Goal: Task Accomplishment & Management: Complete application form

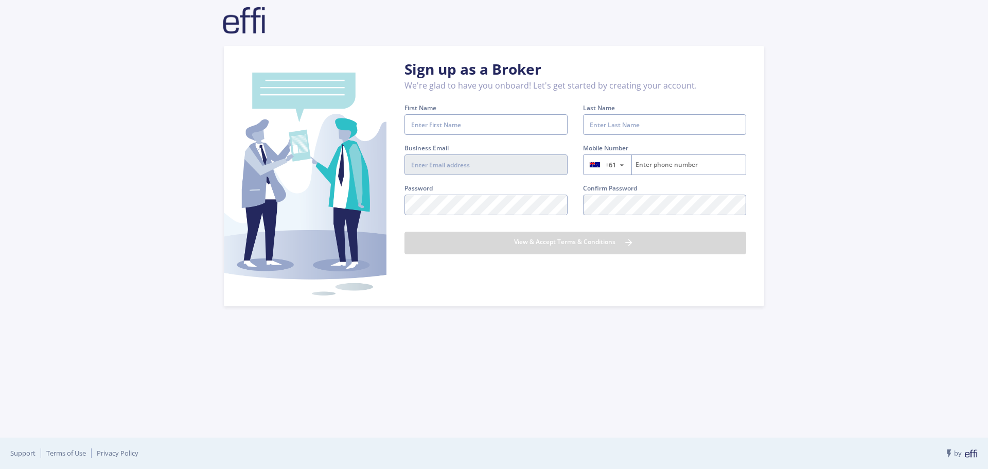
type input "[EMAIL_ADDRESS][DOMAIN_NAME]"
click at [485, 117] on input "First Name" at bounding box center [485, 124] width 163 height 21
type input "[PERSON_NAME]"
type input "423906741"
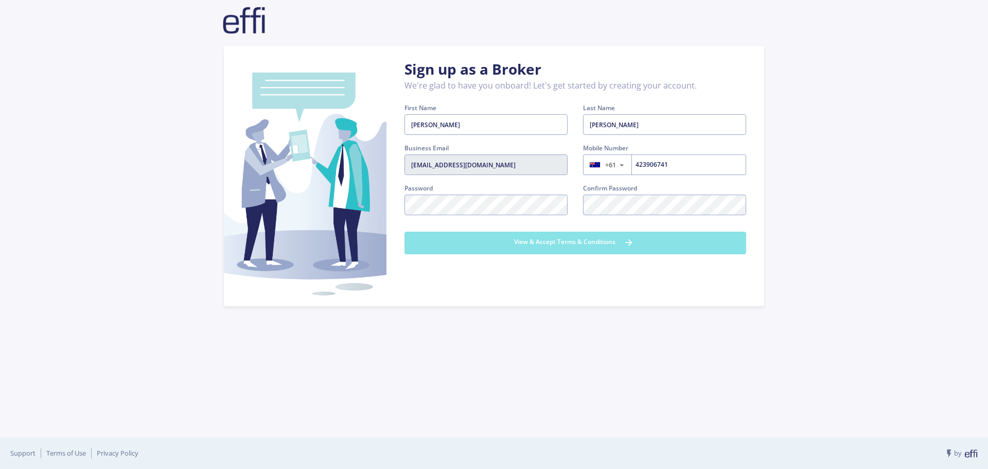
click at [642, 245] on button "View & Accept Terms & Conditions" at bounding box center [575, 243] width 342 height 23
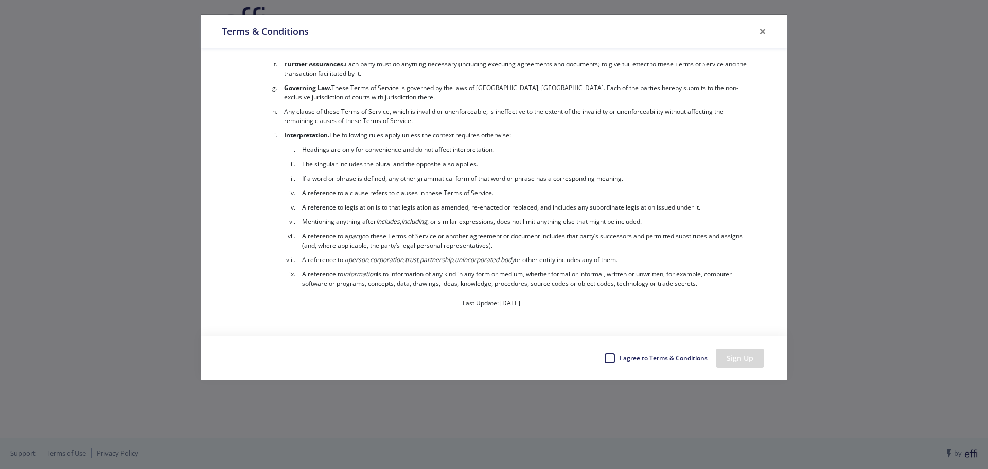
scroll to position [4416, 0]
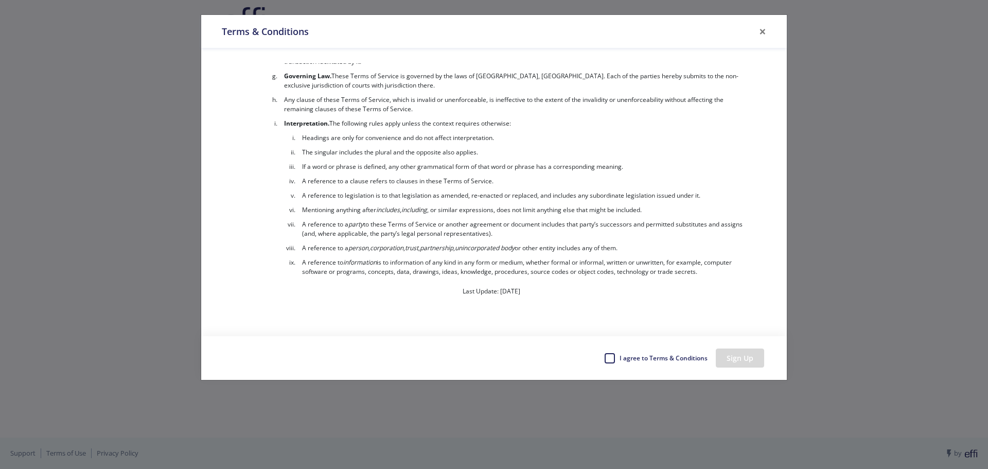
click at [611, 363] on div "I agree to Terms & Conditions" at bounding box center [655, 357] width 103 height 15
click at [619, 357] on label "I agree to Terms & Conditions" at bounding box center [663, 357] width 89 height 15
click at [612, 357] on input "I agree to Terms & Conditions" at bounding box center [608, 355] width 8 height 10
checkbox input "true"
click at [731, 358] on button "Sign Up" at bounding box center [740, 357] width 48 height 19
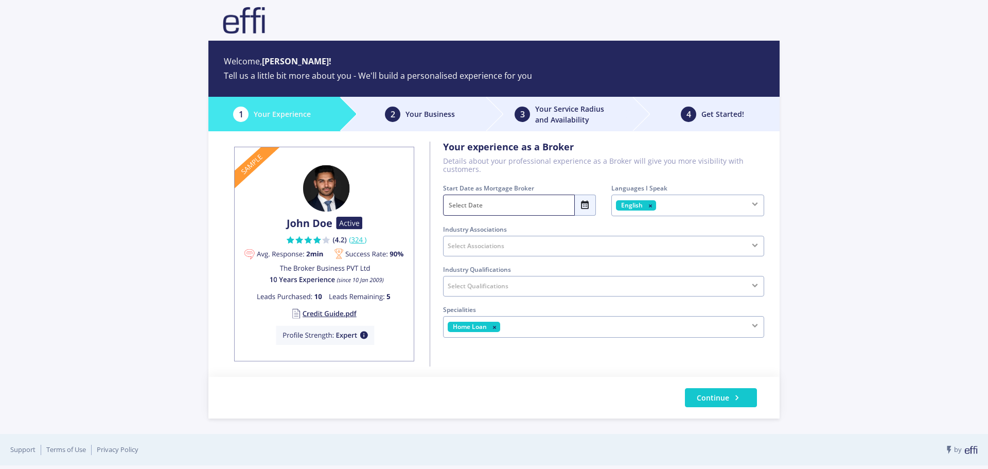
click at [514, 201] on input "text" at bounding box center [509, 205] width 132 height 21
click at [497, 266] on span "2024" at bounding box center [520, 267] width 51 height 21
click at [554, 249] on span "March" at bounding box center [571, 247] width 51 height 21
click at [497, 287] on span "5" at bounding box center [498, 288] width 22 height 21
type input "05 Mar 2024"
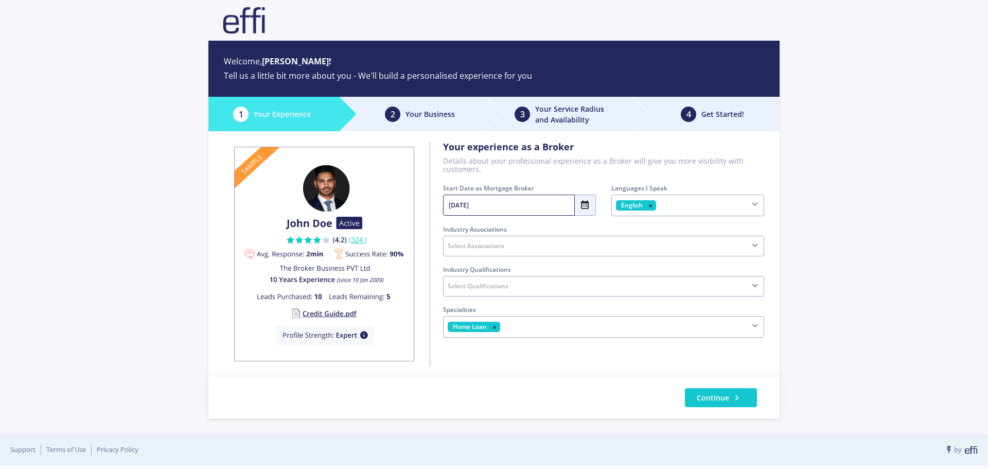
click at [509, 240] on div "Select Associations" at bounding box center [603, 246] width 321 height 21
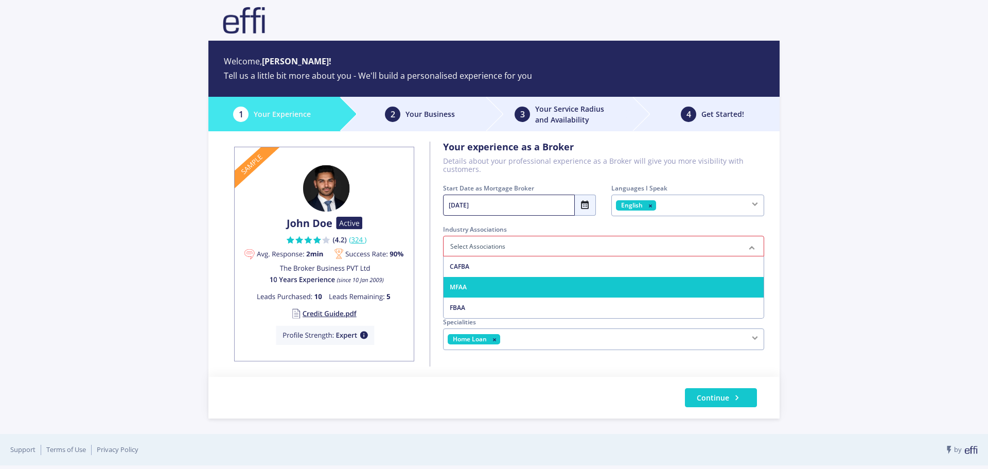
click at [500, 281] on span "MFAA" at bounding box center [604, 287] width 320 height 21
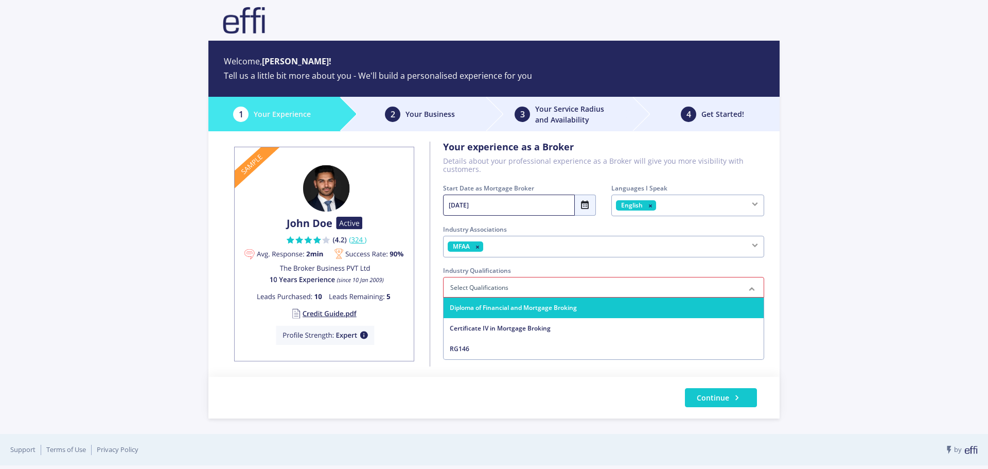
click at [498, 306] on span "Diploma of Financial and Mortgage Broking" at bounding box center [513, 307] width 127 height 9
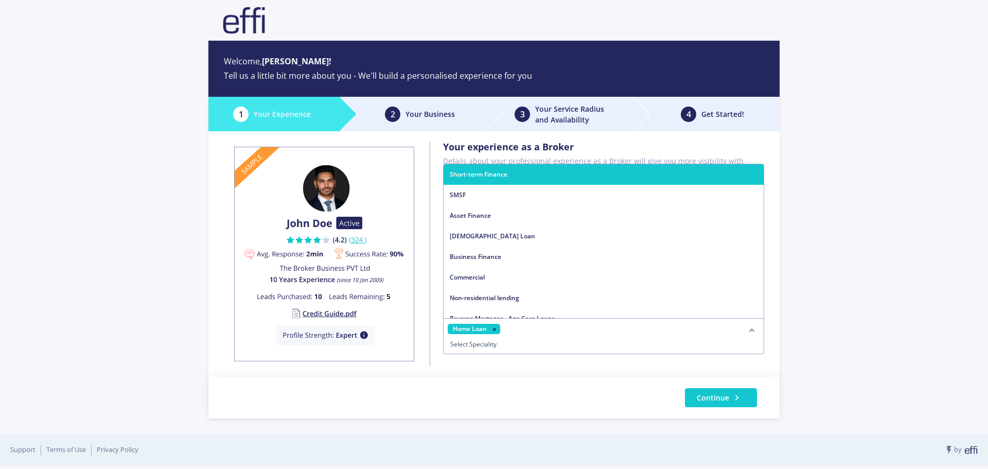
click at [619, 328] on div "Home Loan" at bounding box center [603, 336] width 321 height 36
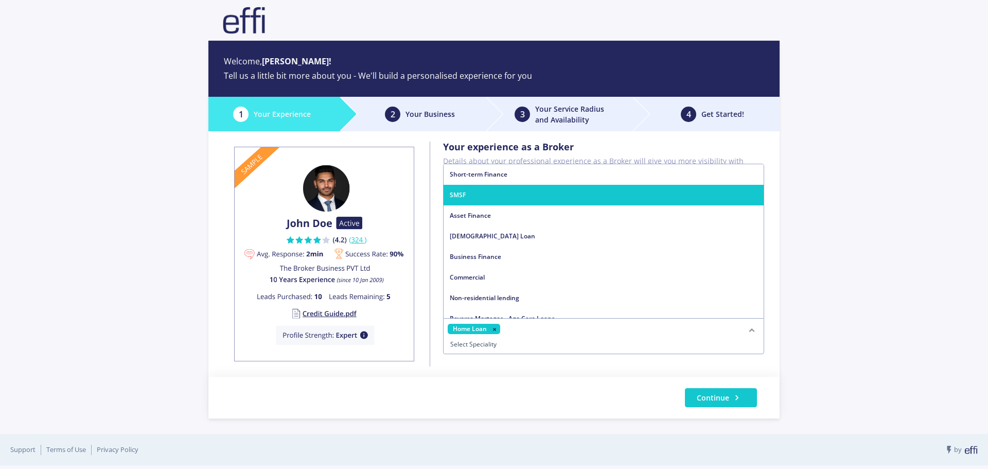
click at [540, 197] on span "SMSF" at bounding box center [604, 195] width 320 height 21
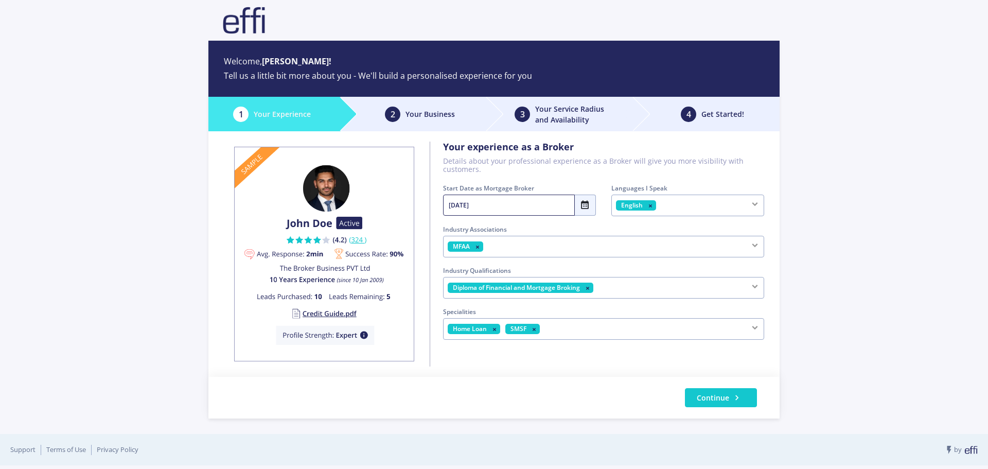
click at [576, 327] on div "Home Loan SMSF" at bounding box center [603, 329] width 321 height 22
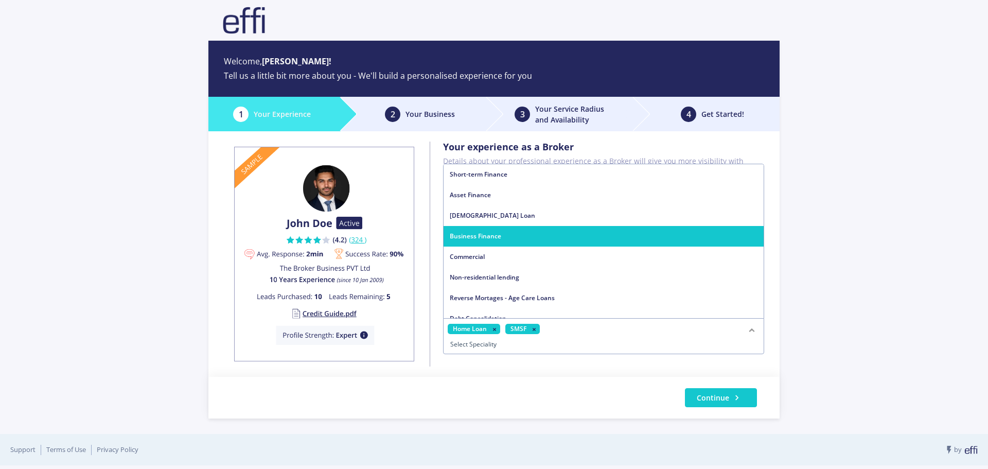
click at [550, 233] on span "Business Finance" at bounding box center [604, 236] width 320 height 21
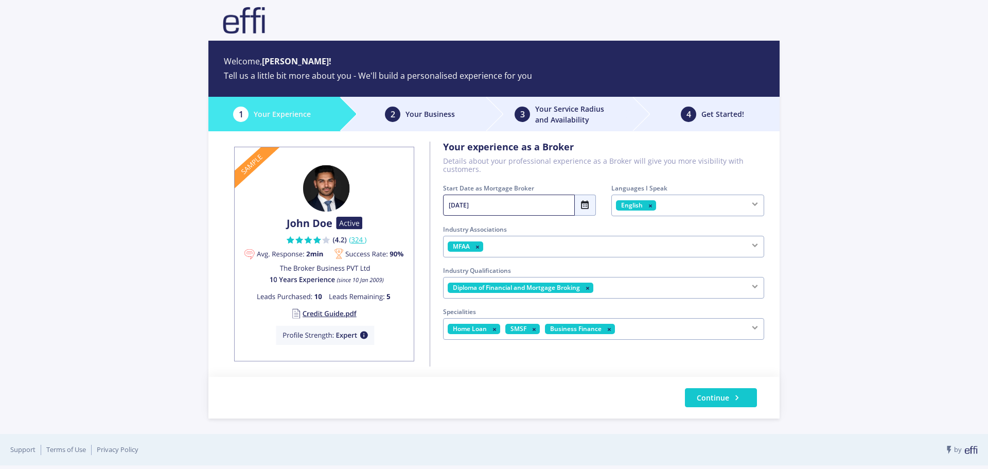
click at [647, 327] on div "Home Loan SMSF Business Finance" at bounding box center [603, 329] width 321 height 22
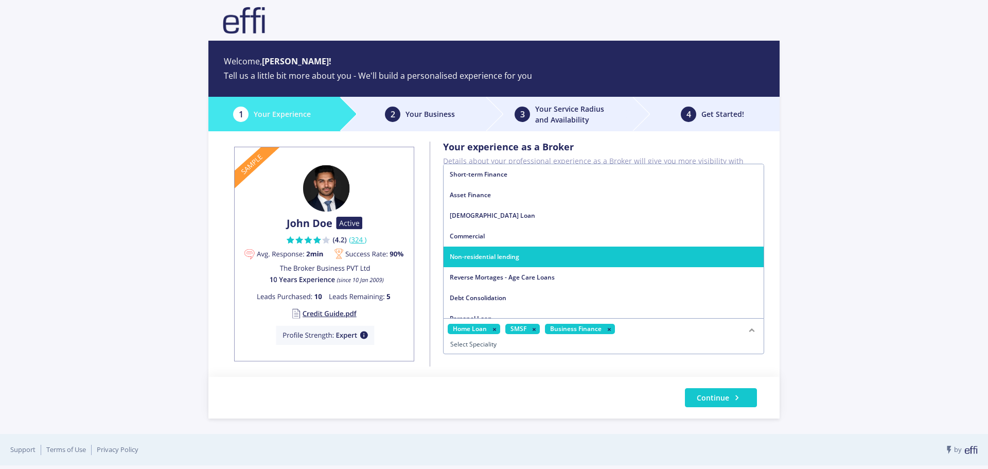
scroll to position [51, 0]
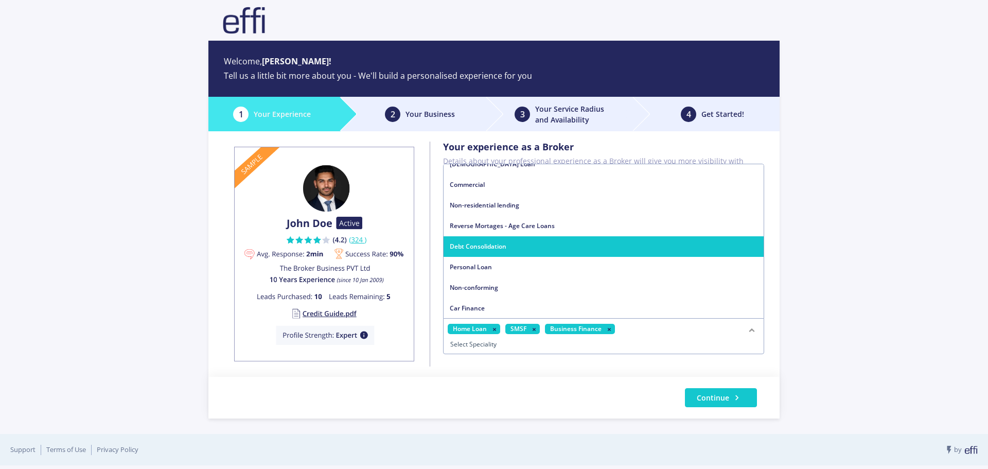
click at [552, 247] on span "Debt Consolidation" at bounding box center [604, 246] width 320 height 21
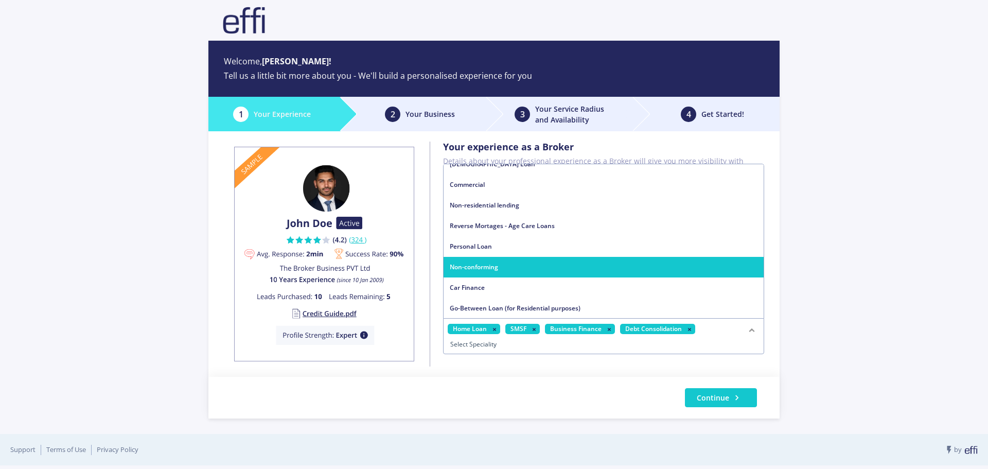
click at [721, 330] on div "Home Loan SMSF Business Finance Debt Consolidation" at bounding box center [603, 336] width 321 height 36
click at [533, 265] on span "Car Finance" at bounding box center [604, 266] width 320 height 21
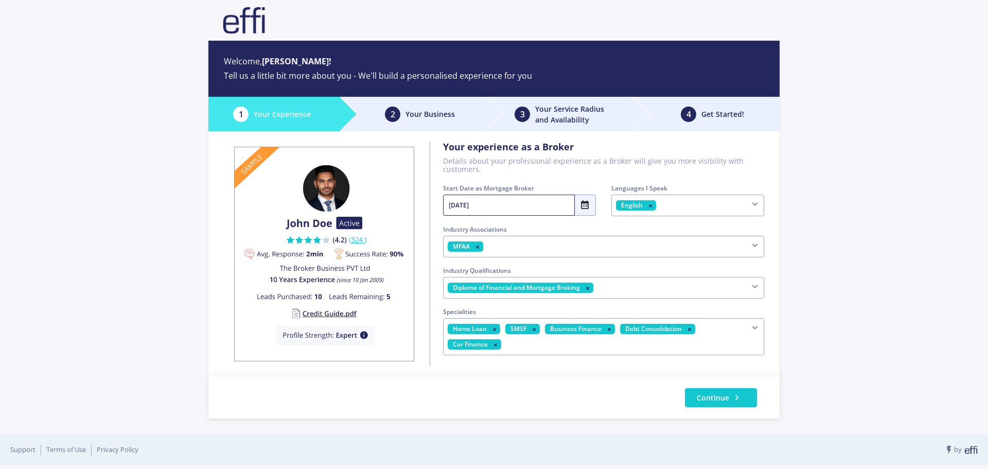
scroll to position [52, 0]
click at [701, 340] on div "Home Loan SMSF Business Finance Debt Consolidation Car Finance" at bounding box center [603, 336] width 321 height 37
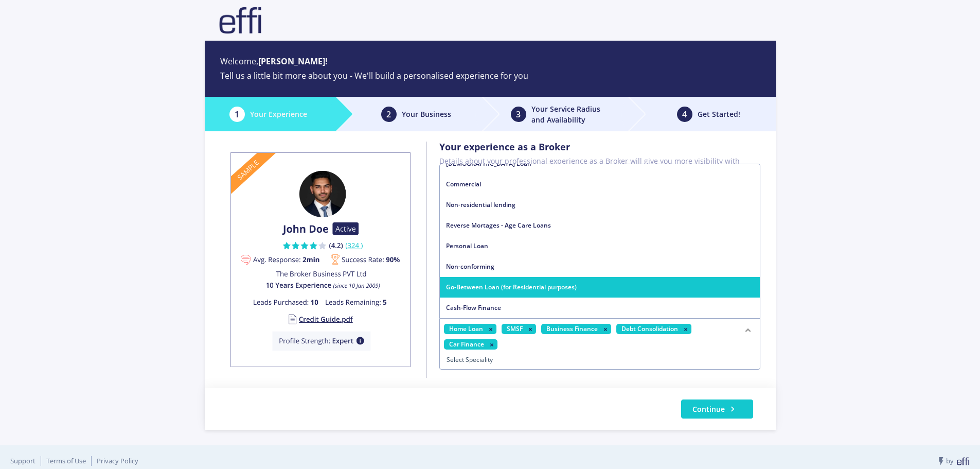
click at [557, 287] on span "Go-Between Loan (for Residential purposes)" at bounding box center [511, 287] width 131 height 9
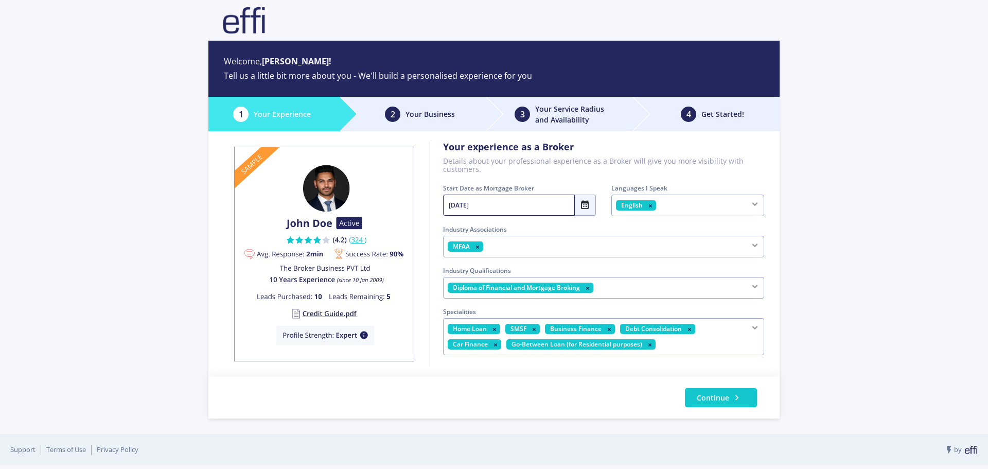
scroll to position [31, 0]
click at [696, 343] on div "Home Loan SMSF Business Finance Debt Consolidation Car Finance Go-Between Loan …" at bounding box center [603, 336] width 321 height 37
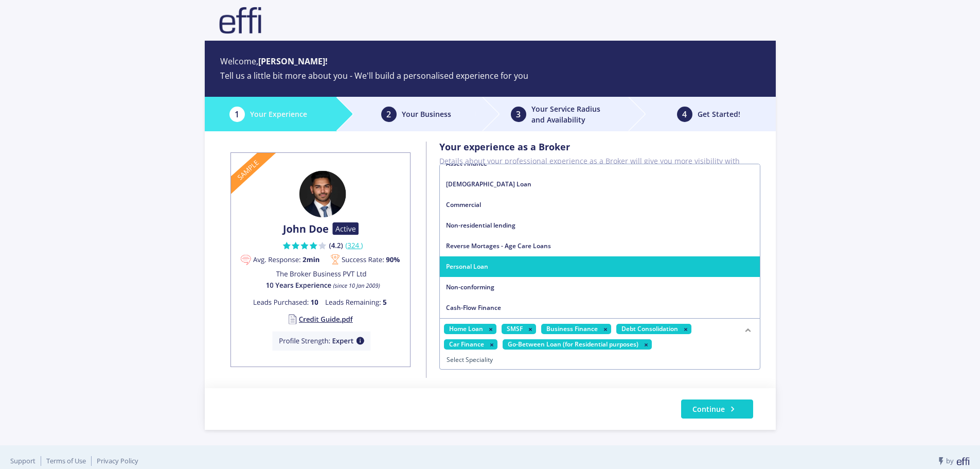
click at [512, 263] on span "Personal Loan" at bounding box center [600, 266] width 320 height 21
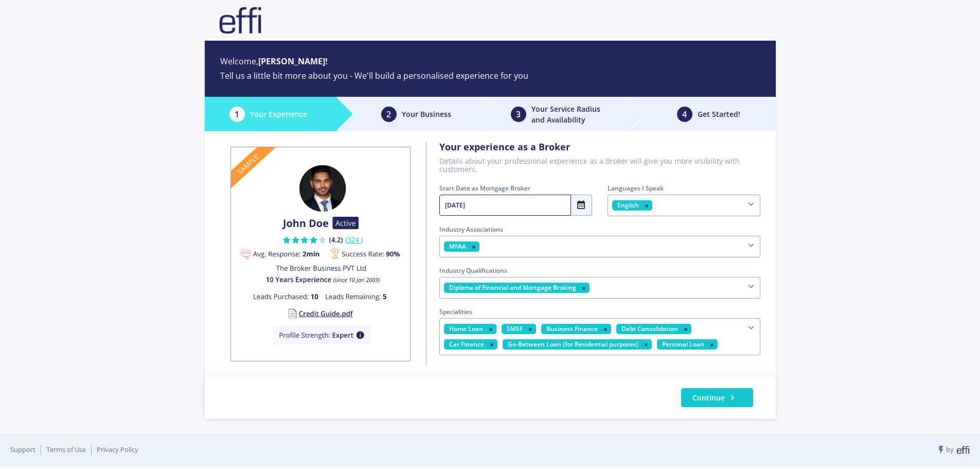
scroll to position [11, 0]
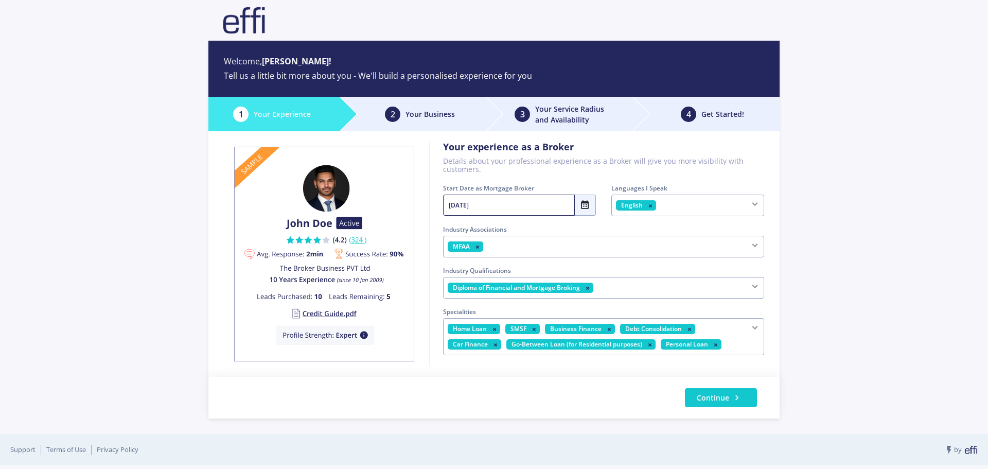
click at [711, 325] on div "Home Loan SMSF Business Finance Debt Consolidation Car Finance Go-Between Loan …" at bounding box center [603, 336] width 321 height 37
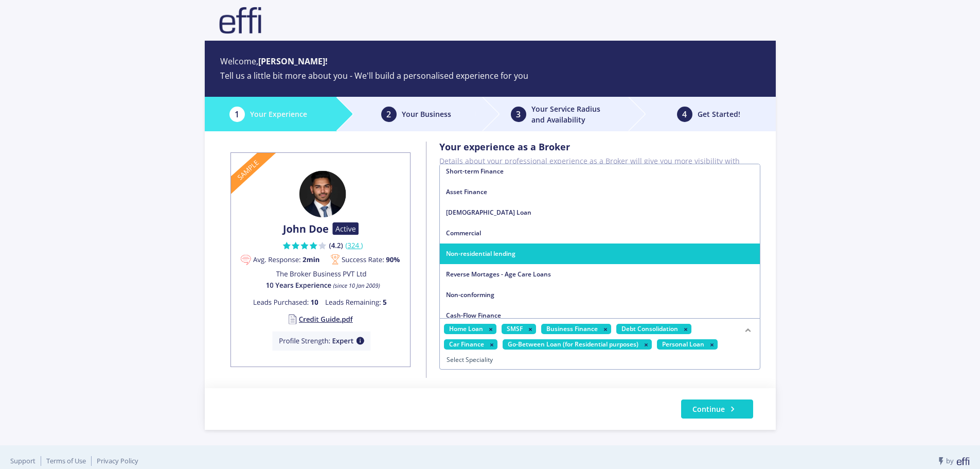
scroll to position [0, 0]
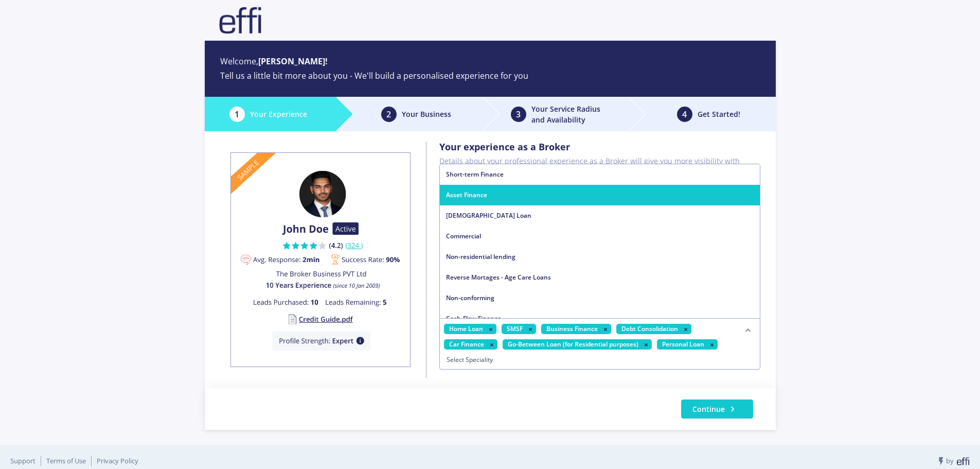
click at [527, 195] on span "Asset Finance" at bounding box center [600, 195] width 320 height 21
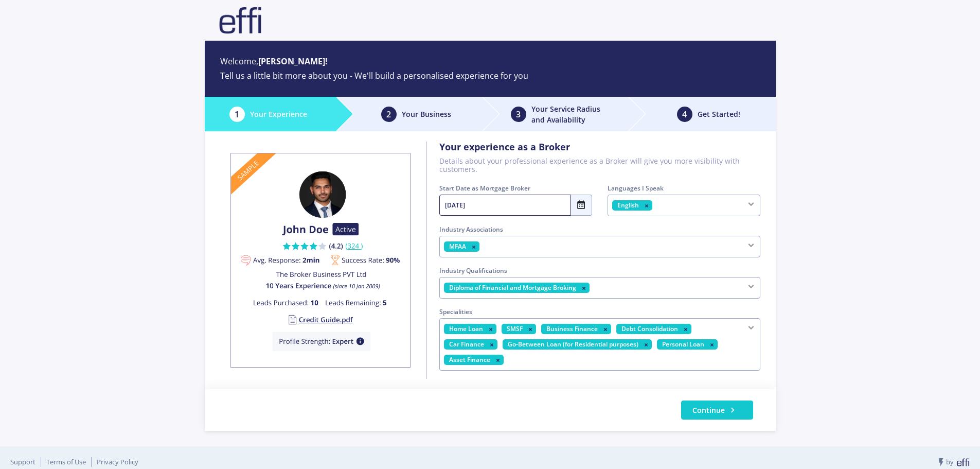
click at [724, 353] on div "Home Loan SMSF Business Finance Debt Consolidation Car Finance Go-Between Loan …" at bounding box center [599, 344] width 321 height 52
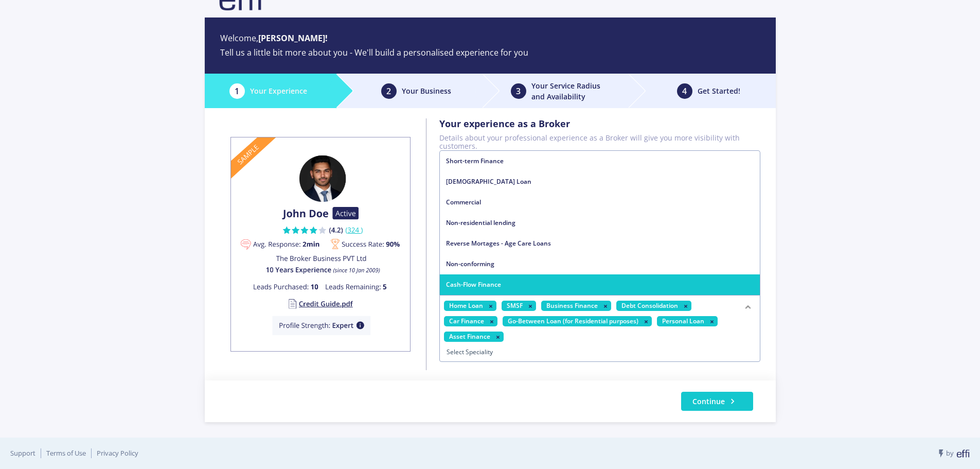
click at [524, 280] on span "Cash-Flow Finance" at bounding box center [600, 284] width 320 height 21
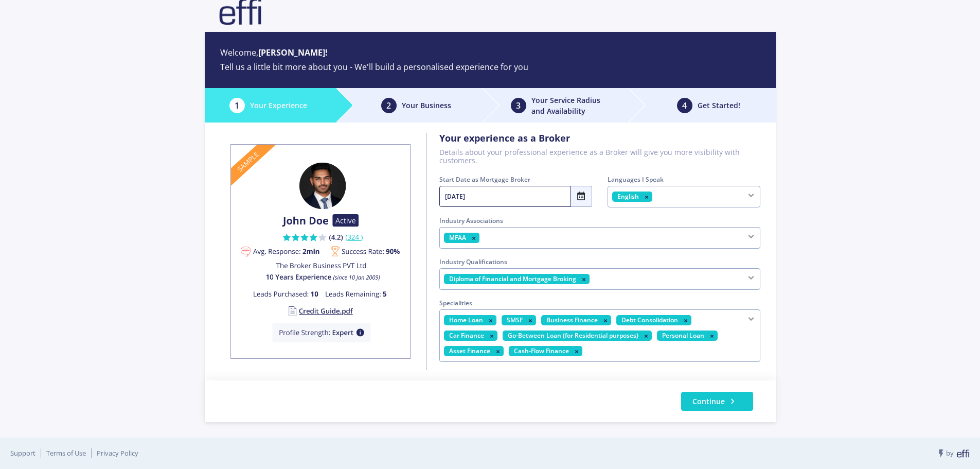
scroll to position [9, 0]
click at [701, 400] on span "Continue" at bounding box center [709, 401] width 32 height 11
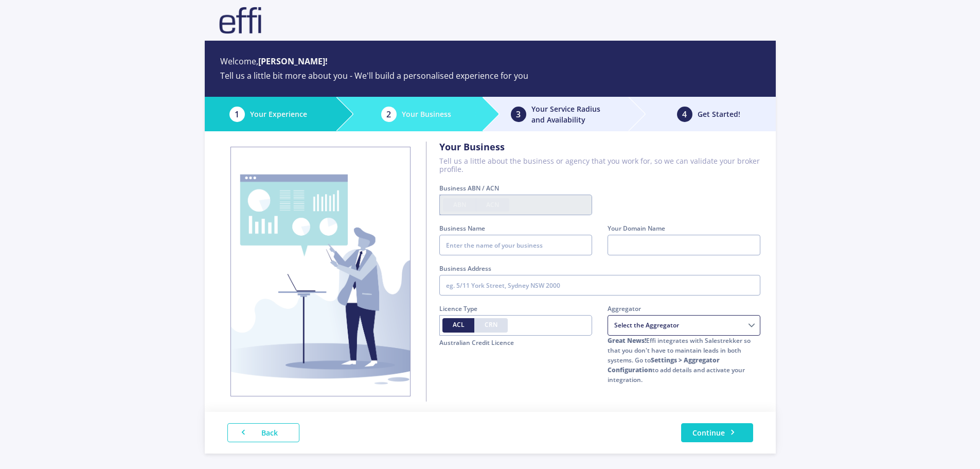
type input "97161384293"
type input "Neo Finance Group"
radio input "false"
click at [547, 284] on input "text" at bounding box center [599, 285] width 321 height 21
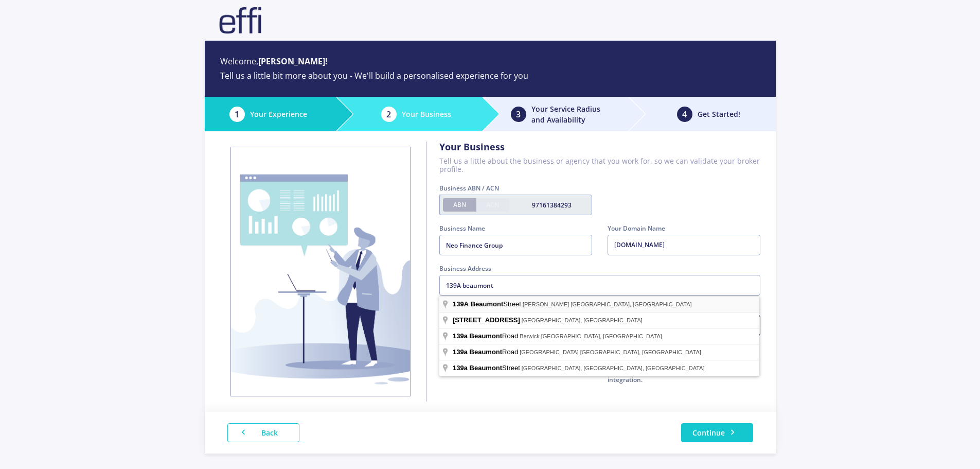
type input "139A Beaumont Street, Hamilton NSW, Australia"
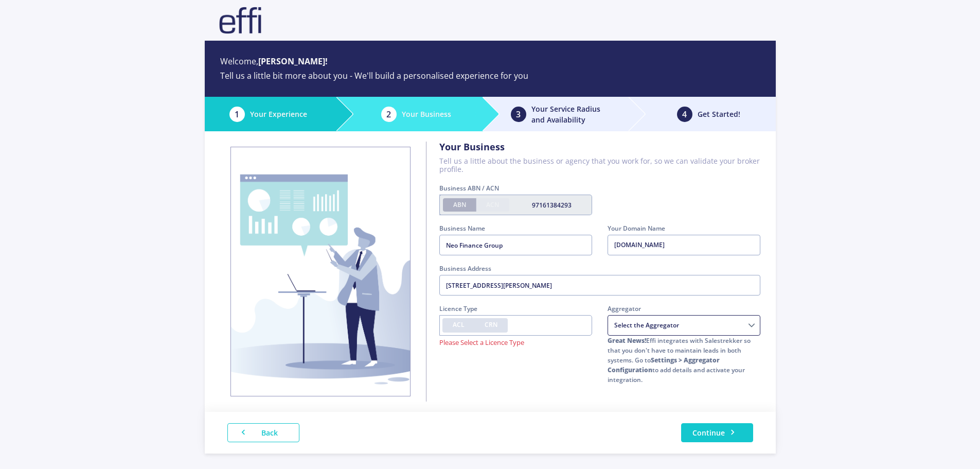
click at [458, 325] on span "ACL" at bounding box center [459, 324] width 12 height 9
click at [458, 325] on input "ACL" at bounding box center [456, 323] width 7 height 7
radio input "true"
click at [500, 325] on label "CRN" at bounding box center [490, 325] width 33 height 14
click at [491, 325] on input "CRN" at bounding box center [488, 323] width 7 height 7
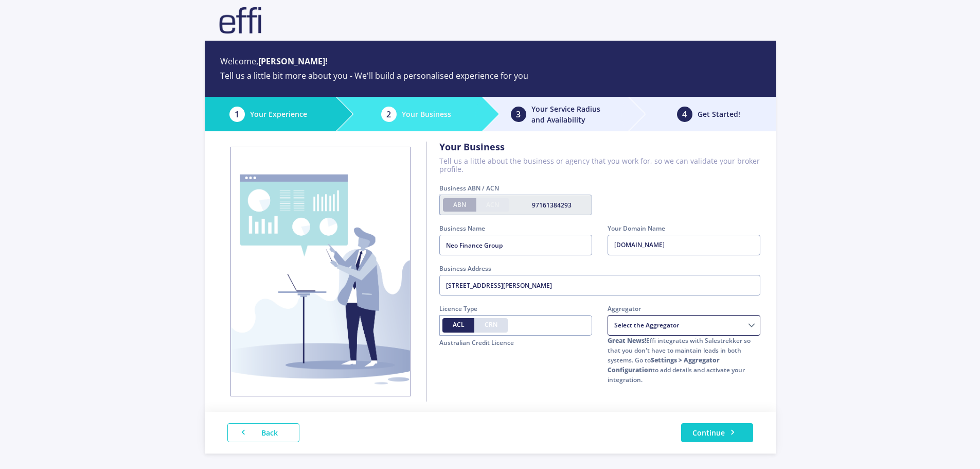
radio input "true"
click at [533, 324] on input "text" at bounding box center [515, 325] width 153 height 21
click at [539, 330] on input "text" at bounding box center [515, 325] width 153 height 21
paste input "389328"
type input "389328"
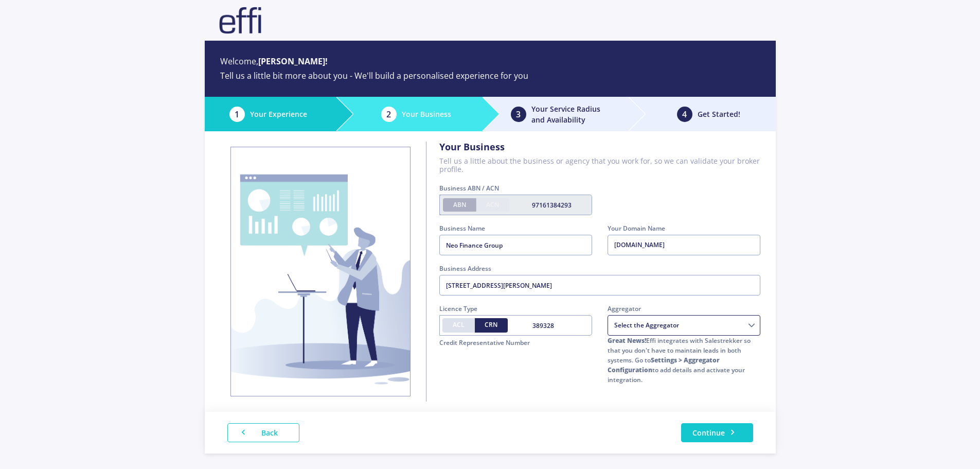
click at [584, 373] on div "Licence Type ACL CRN 389328 Credit Representative Number" at bounding box center [516, 349] width 168 height 91
click at [697, 325] on select "Choice Aggregation Services AMAG Astute Financial Management Buyers choice Home…" at bounding box center [684, 325] width 153 height 21
select select "08d7eb2d-e413-3ace-b7a8-1ce9698c42f9"
click at [608, 315] on select "Choice Aggregation Services AMAG Astute Financial Management Buyers choice Home…" at bounding box center [684, 325] width 153 height 21
click at [712, 424] on button "Continue" at bounding box center [717, 432] width 72 height 19
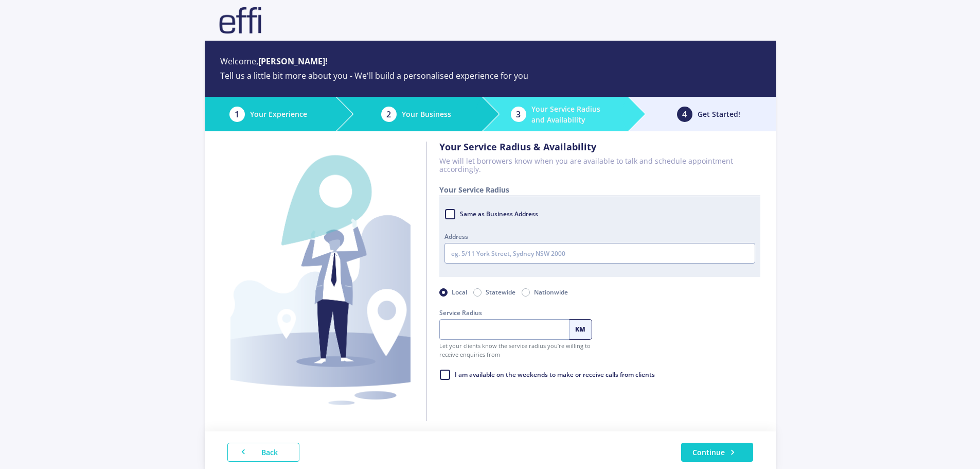
click at [459, 216] on label "Same as Business Address" at bounding box center [498, 213] width 79 height 15
click at [449, 216] on input "Same as Business Address" at bounding box center [449, 211] width 8 height 10
checkbox input "true"
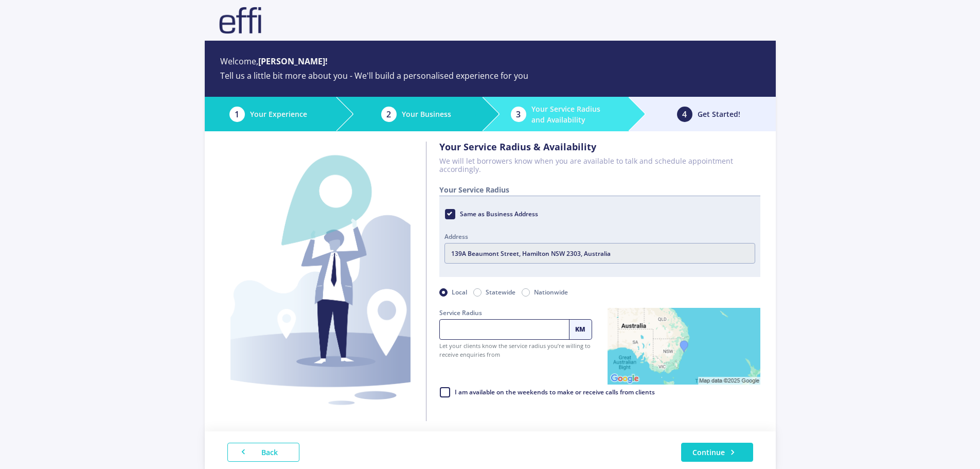
click at [466, 327] on input "Service Radius" at bounding box center [504, 329] width 130 height 21
click at [534, 293] on label "Nationwide" at bounding box center [551, 292] width 34 height 12
click at [525, 293] on input "Nationwide" at bounding box center [526, 291] width 8 height 10
radio input "true"
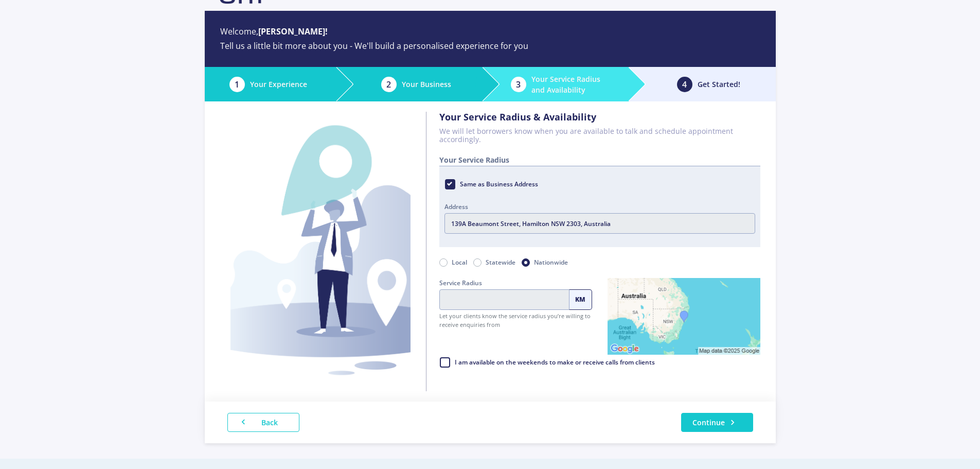
scroll to position [51, 0]
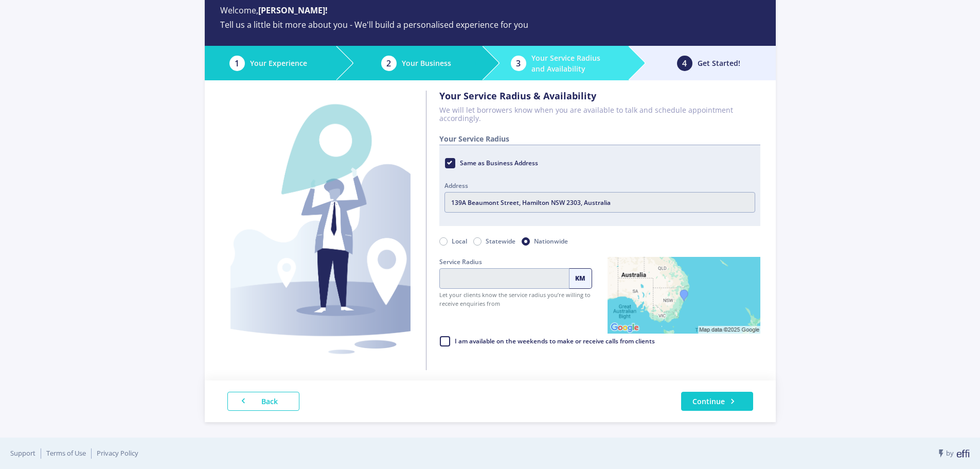
click at [454, 341] on label "I am available on the weekends to make or receive calls from clients" at bounding box center [554, 340] width 201 height 15
click at [443, 341] on input "I am available on the weekends to make or receive calls from clients" at bounding box center [443, 338] width 8 height 10
checkbox input "true"
click at [700, 400] on button "Continue" at bounding box center [717, 401] width 72 height 19
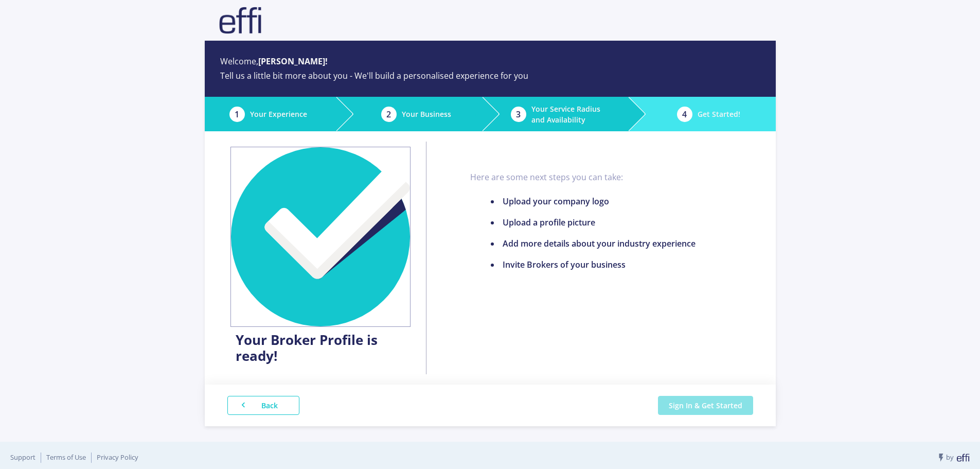
click at [696, 409] on button "Sign In & Get Started" at bounding box center [705, 405] width 95 height 19
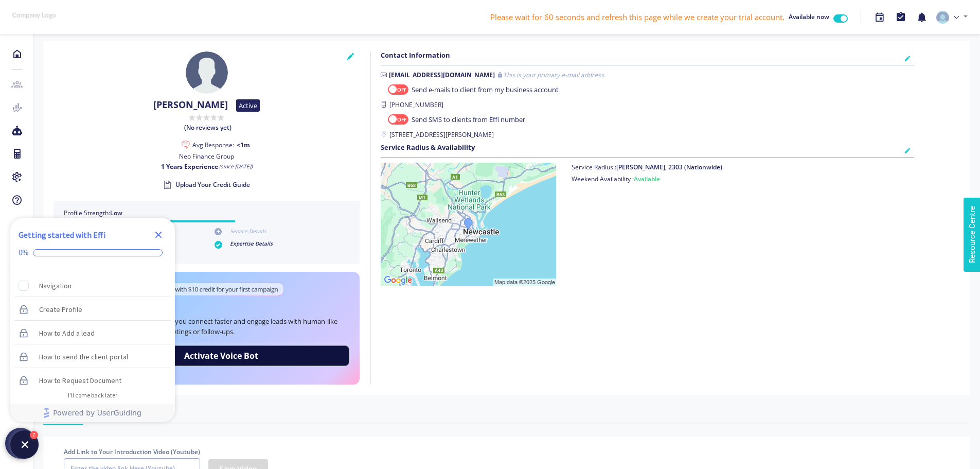
click at [351, 56] on icon at bounding box center [350, 57] width 7 height 10
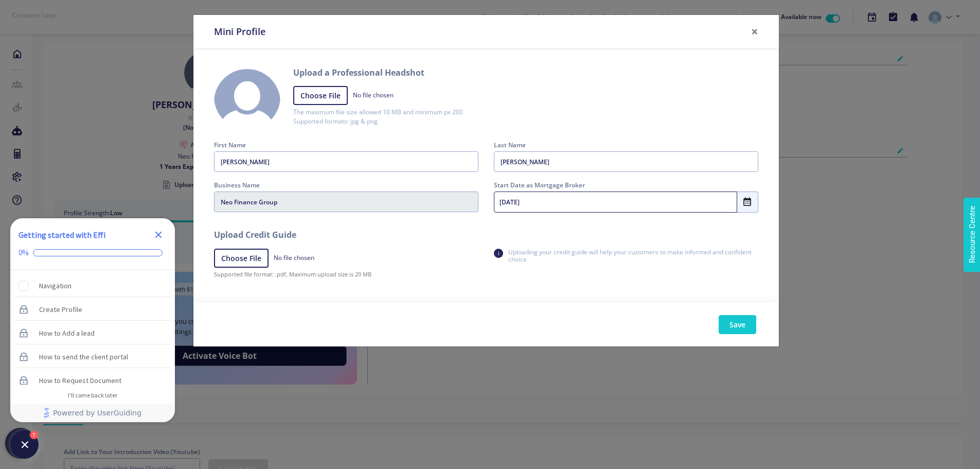
click at [339, 92] on label "No file chosen" at bounding box center [357, 96] width 129 height 20
click at [339, 92] on input "No file chosen" at bounding box center [378, 96] width 170 height 20
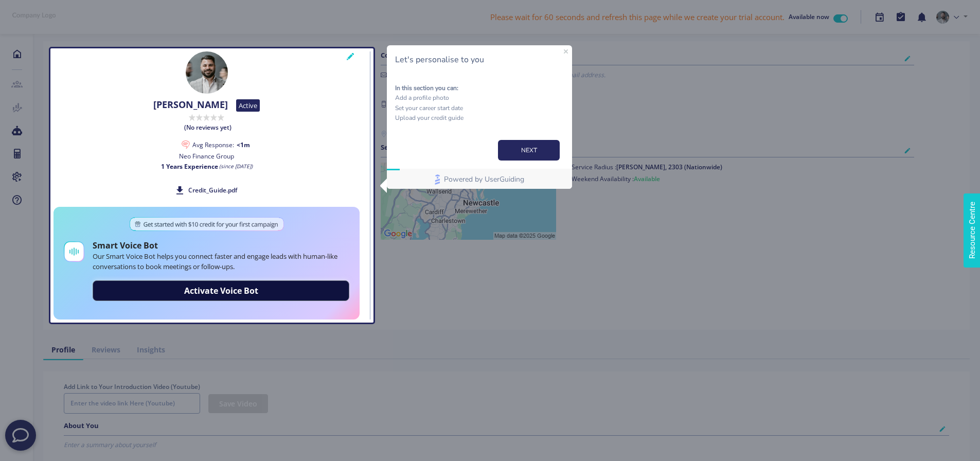
click at [222, 291] on div "Evan Reid Active Rated 0 stars out of 5 (No reviews yet) Avg Response: <1m Conv…" at bounding box center [506, 185] width 927 height 289
click at [505, 152] on button "NEXT" at bounding box center [529, 150] width 62 height 21
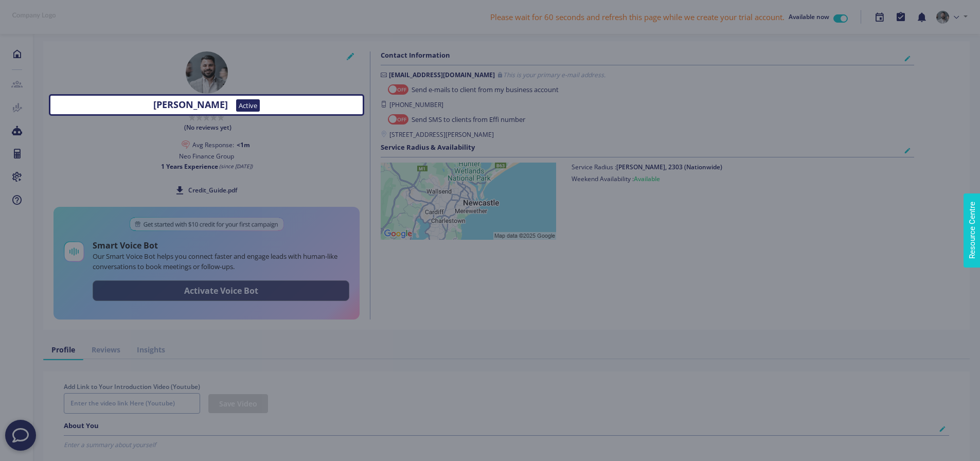
click at [235, 293] on button "Activate Voice Bot" at bounding box center [221, 290] width 257 height 21
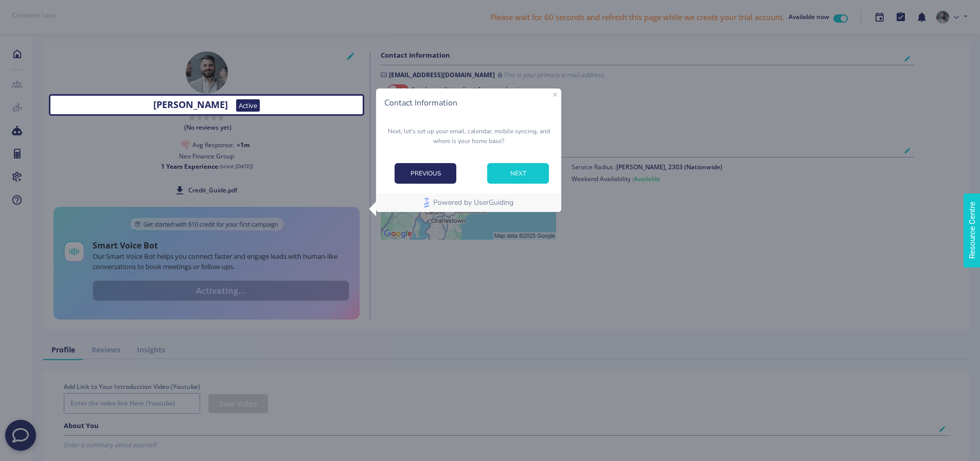
click at [497, 172] on button "NEXT" at bounding box center [518, 173] width 62 height 21
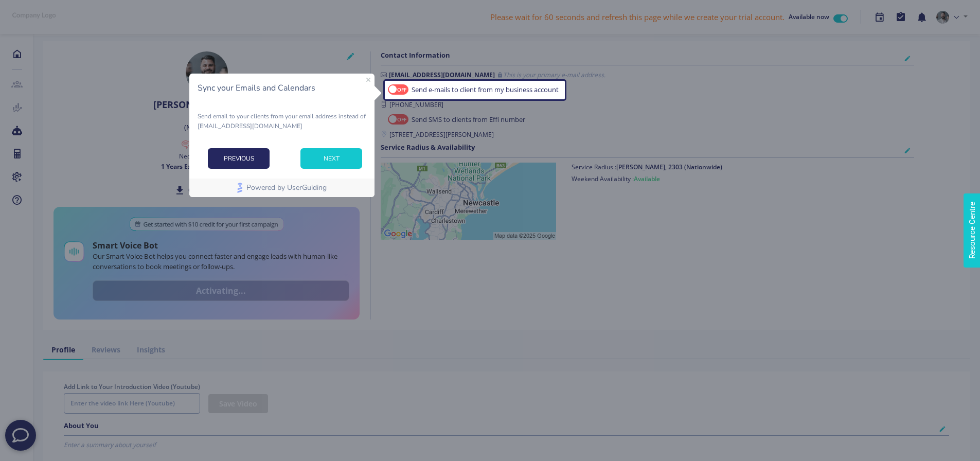
click at [339, 157] on button "NEXT" at bounding box center [332, 158] width 62 height 21
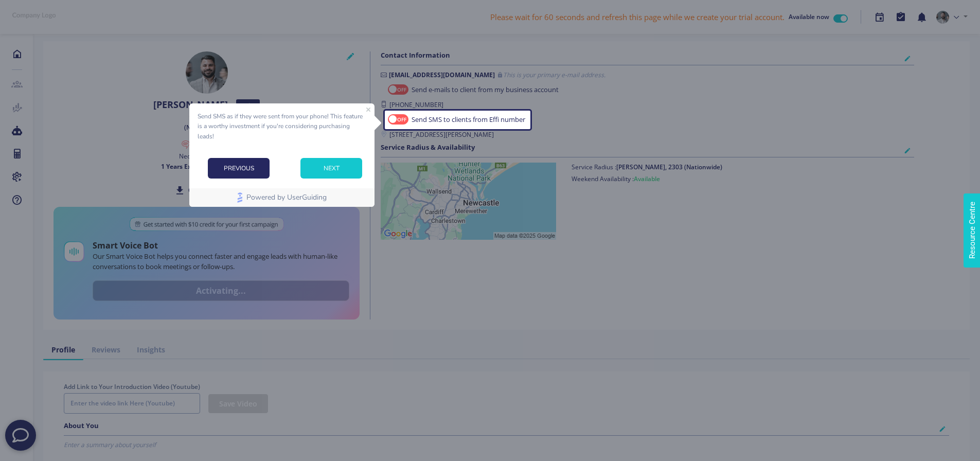
click at [328, 167] on button "NEXT" at bounding box center [332, 168] width 62 height 21
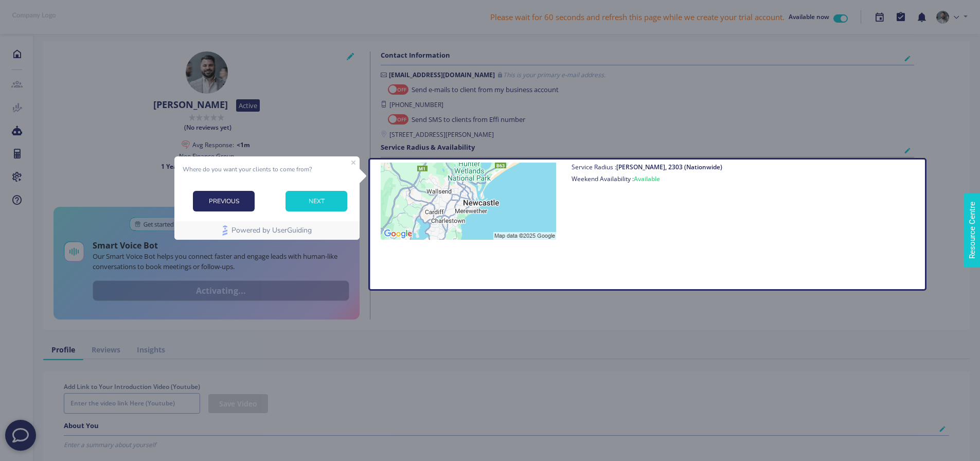
click at [292, 195] on button "NEXT" at bounding box center [317, 201] width 62 height 21
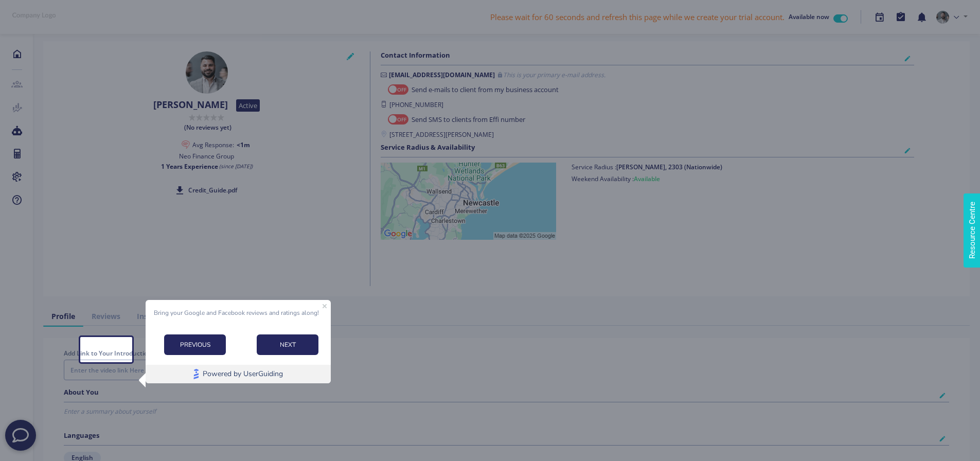
click at [260, 381] on link "Powered by UserGuiding" at bounding box center [238, 373] width 175 height 19
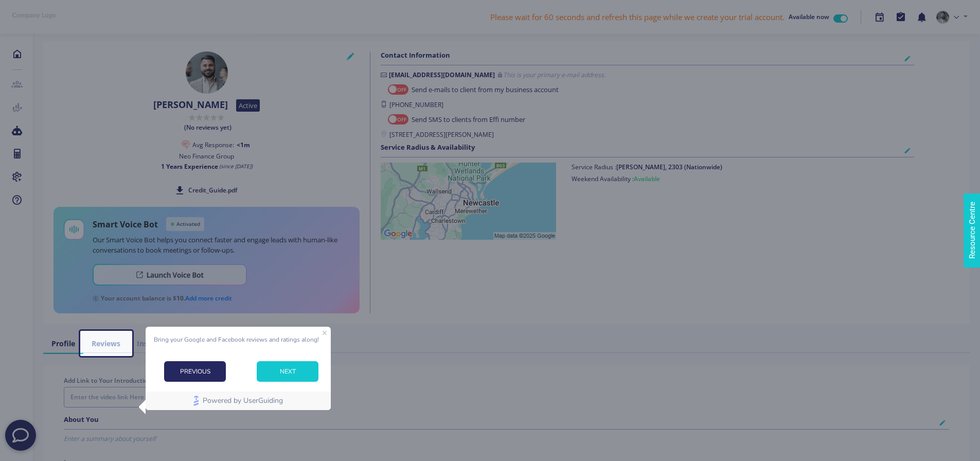
click at [292, 372] on button "NEXT" at bounding box center [288, 371] width 62 height 21
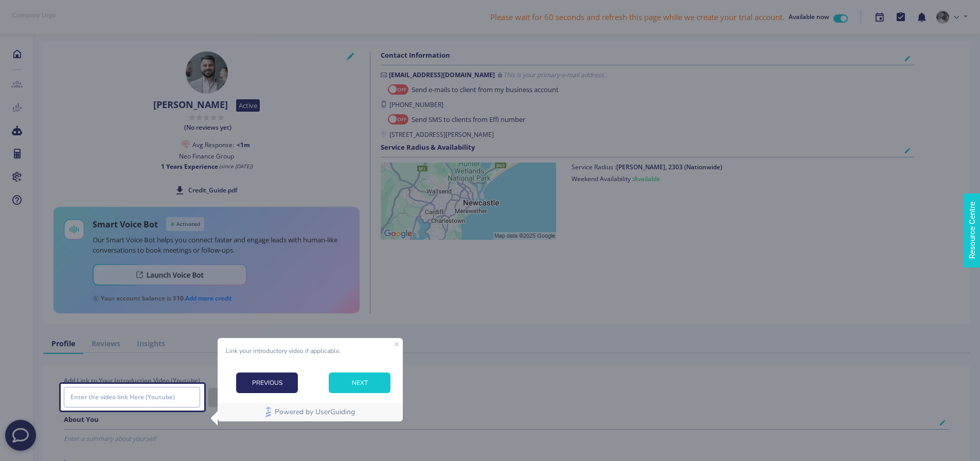
click at [372, 376] on button "NEXT" at bounding box center [359, 383] width 62 height 21
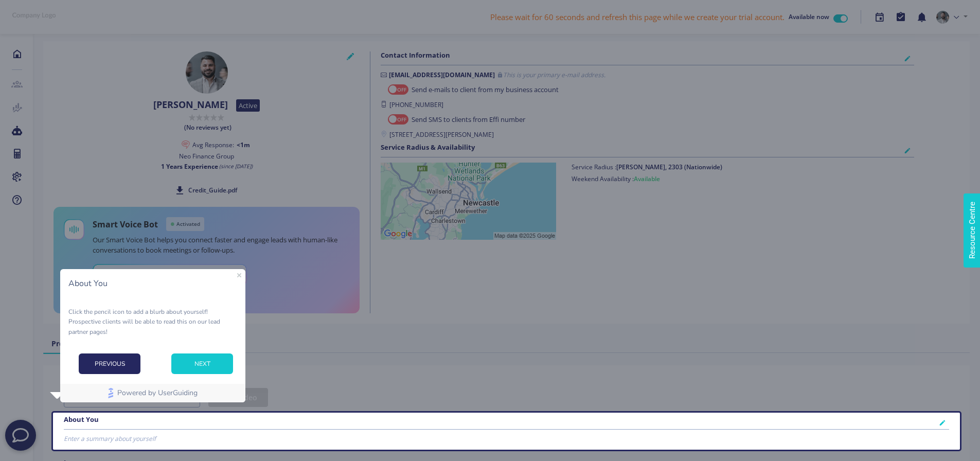
click at [219, 365] on button "NEXT" at bounding box center [202, 363] width 62 height 21
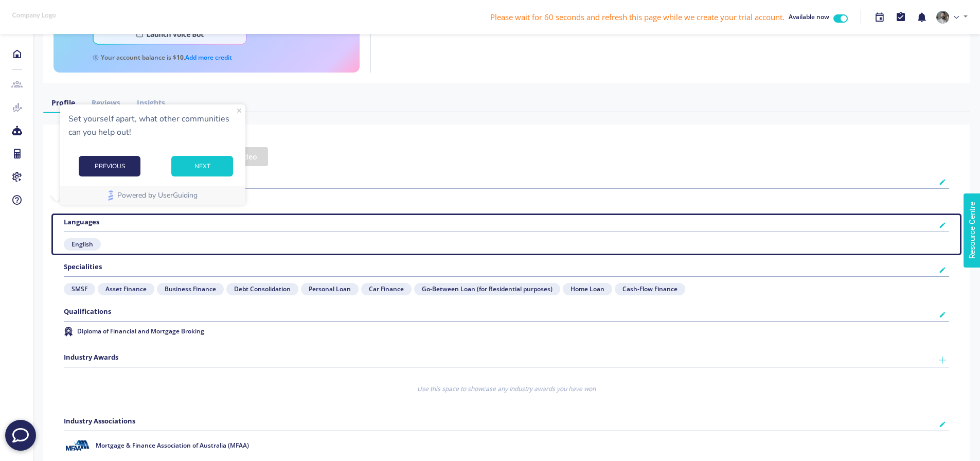
click at [195, 157] on button "NEXT" at bounding box center [202, 166] width 62 height 21
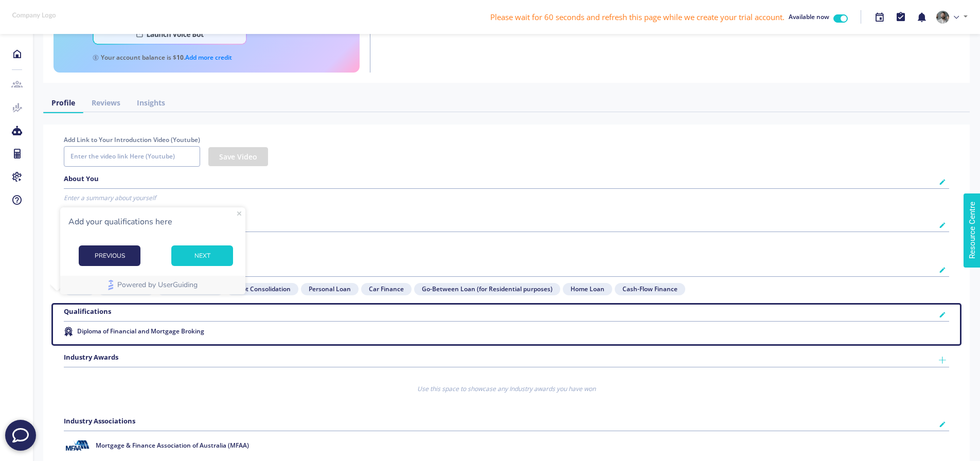
click at [218, 255] on button "NEXT" at bounding box center [202, 255] width 62 height 21
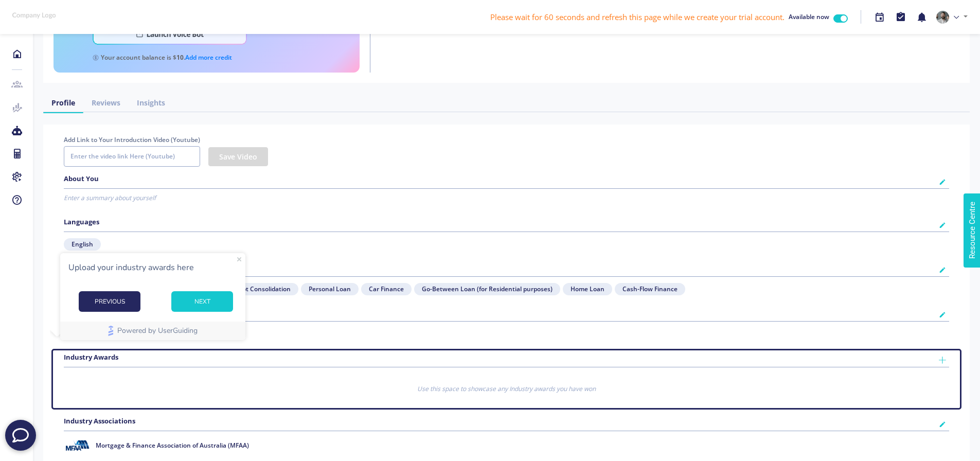
click at [206, 300] on button "NEXT" at bounding box center [202, 301] width 62 height 21
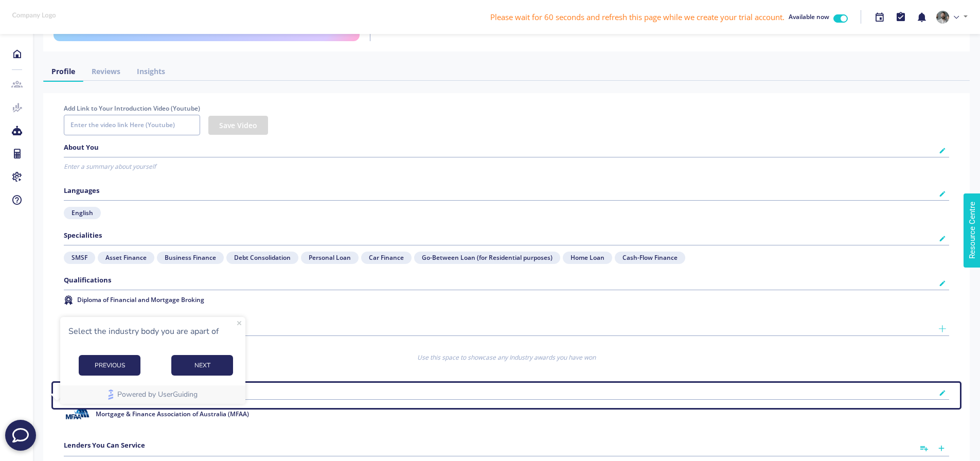
scroll to position [395, 0]
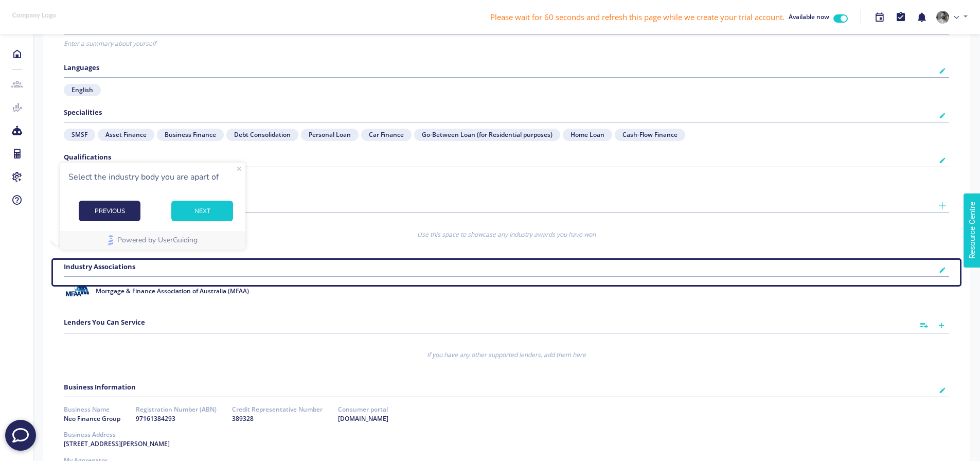
click at [190, 210] on button "NEXT" at bounding box center [202, 210] width 62 height 21
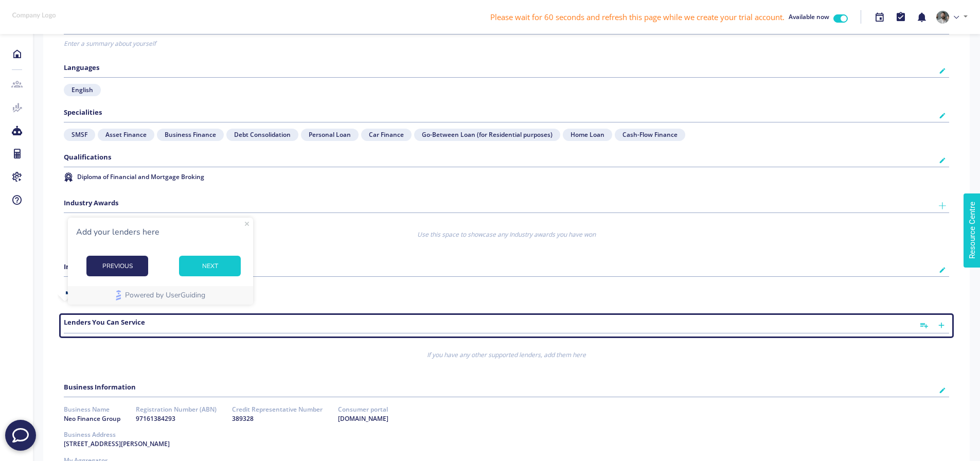
click at [206, 273] on button "NEXT" at bounding box center [210, 265] width 62 height 21
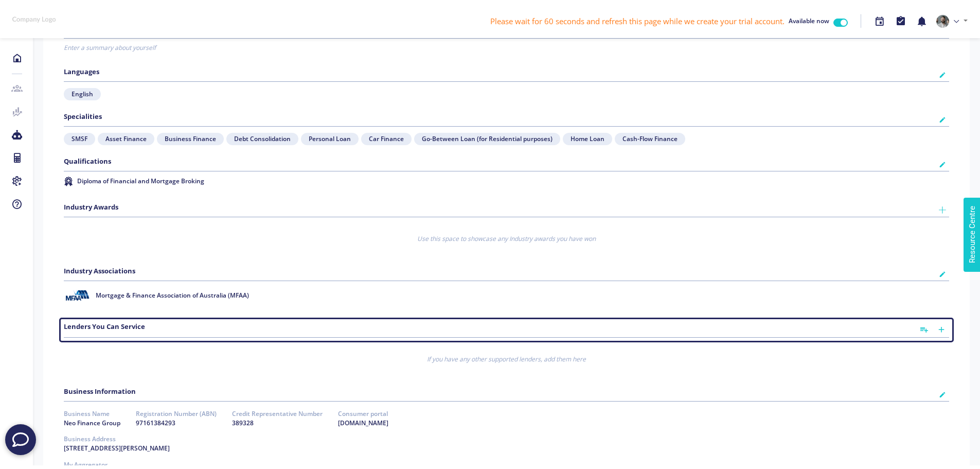
scroll to position [648, 0]
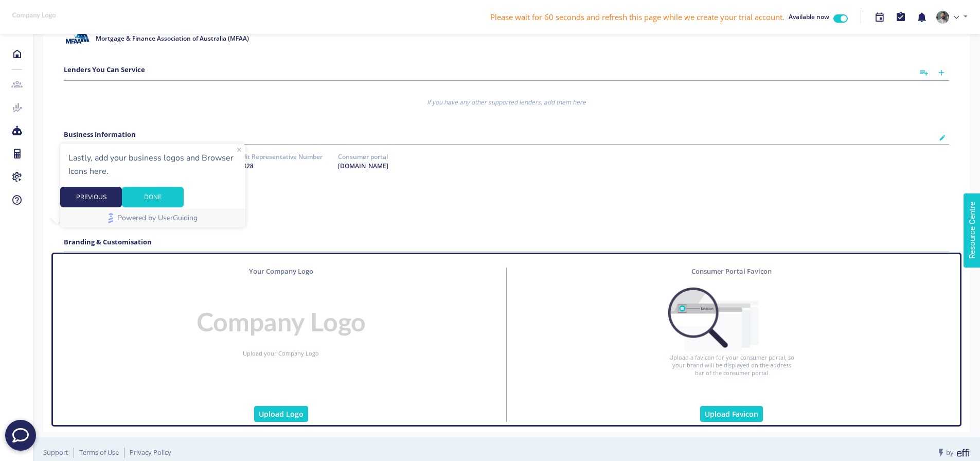
click at [184, 207] on button "DONE" at bounding box center [153, 196] width 62 height 21
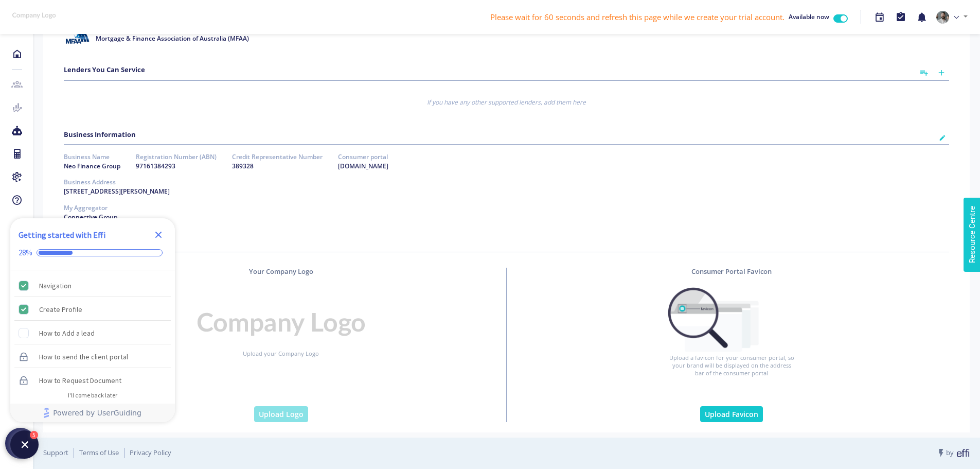
click at [272, 409] on button "Upload Logo" at bounding box center [281, 414] width 54 height 16
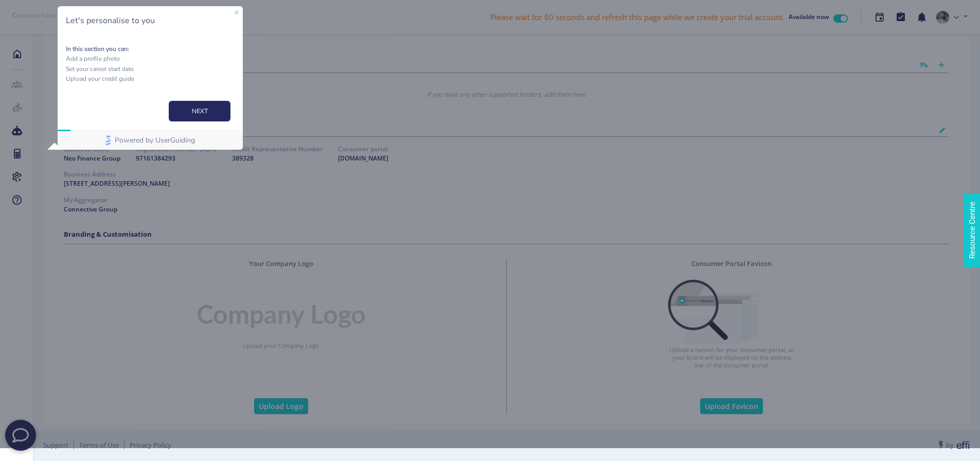
scroll to position [656, 0]
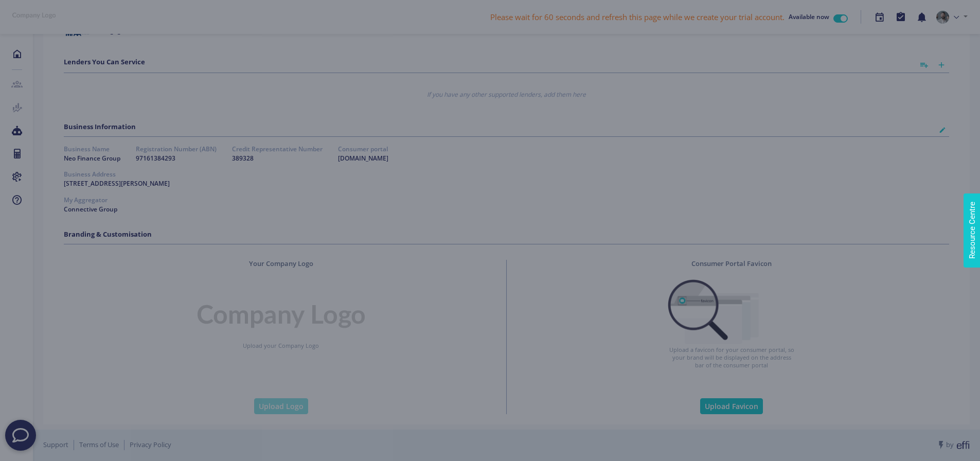
click at [299, 399] on button "Upload Logo" at bounding box center [281, 406] width 54 height 16
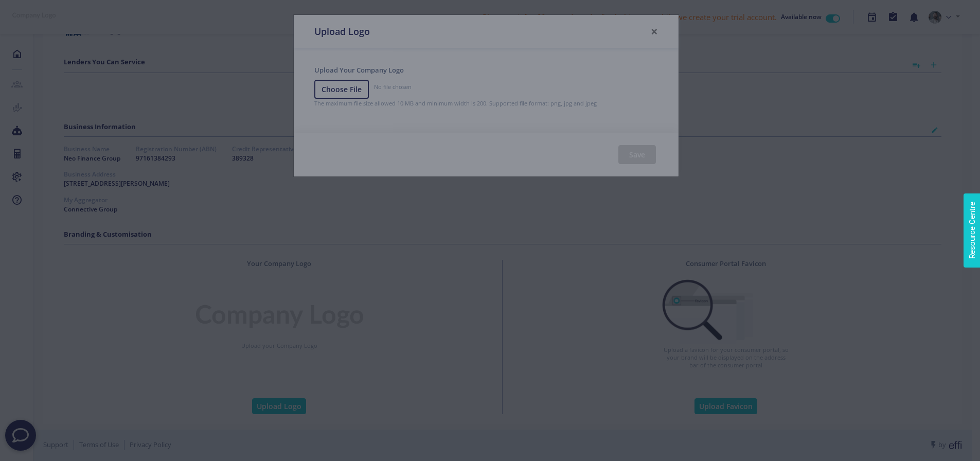
click at [348, 85] on label "No file chosen" at bounding box center [378, 90] width 129 height 20
click at [348, 85] on input "No file chosen" at bounding box center [486, 90] width 344 height 20
type input "C:\fakepath\Primary logo stacked- colour-100 (1).jpg"
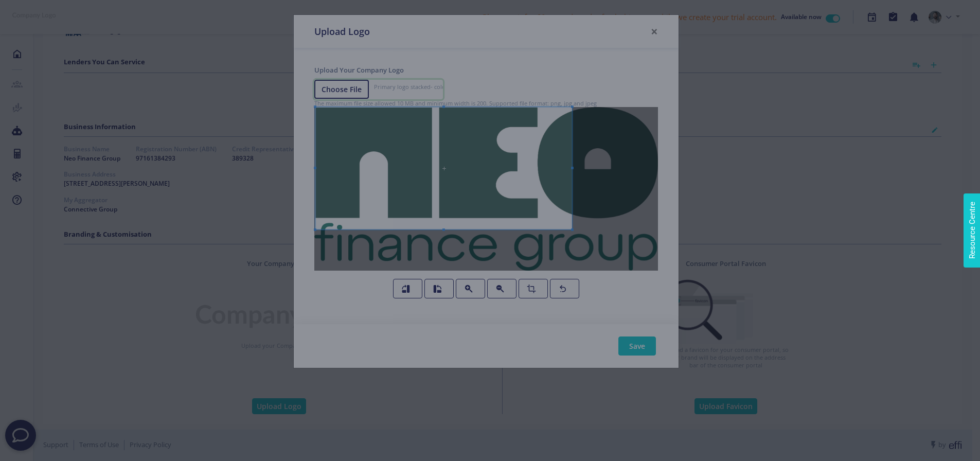
click at [341, 152] on div at bounding box center [486, 189] width 344 height 164
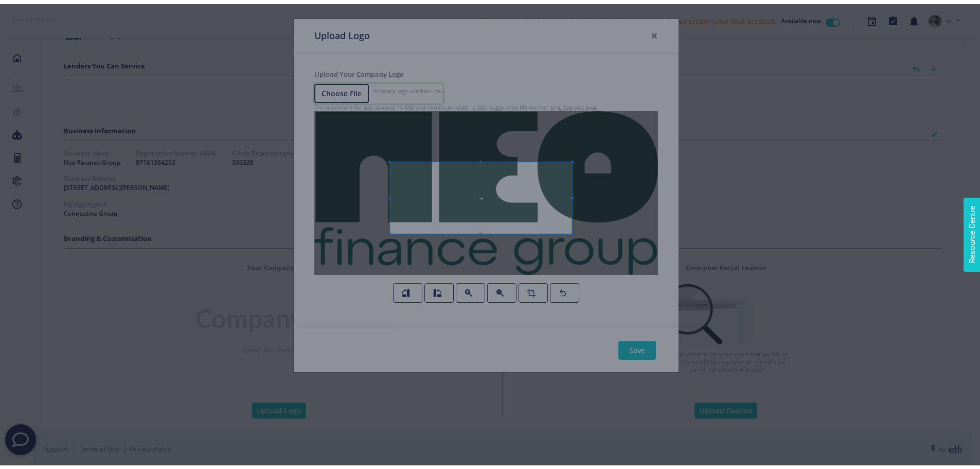
scroll to position [0, 0]
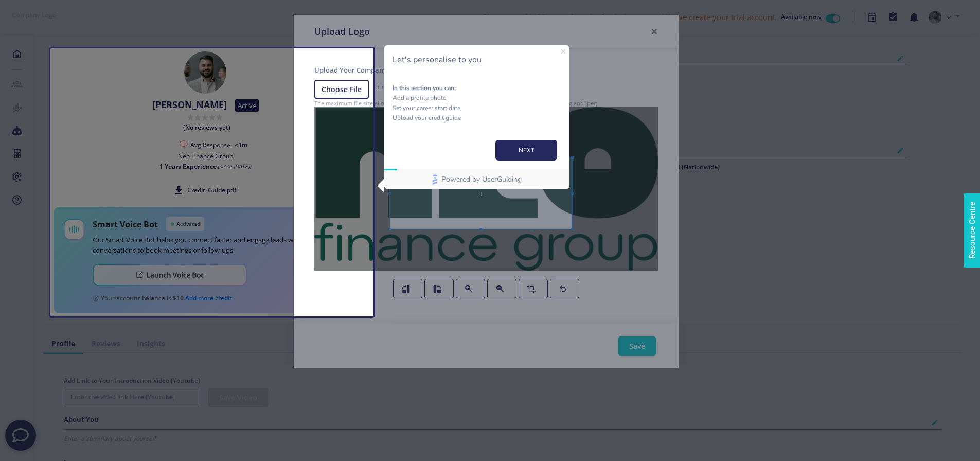
click at [564, 50] on icon "Close Preview" at bounding box center [563, 51] width 4 height 4
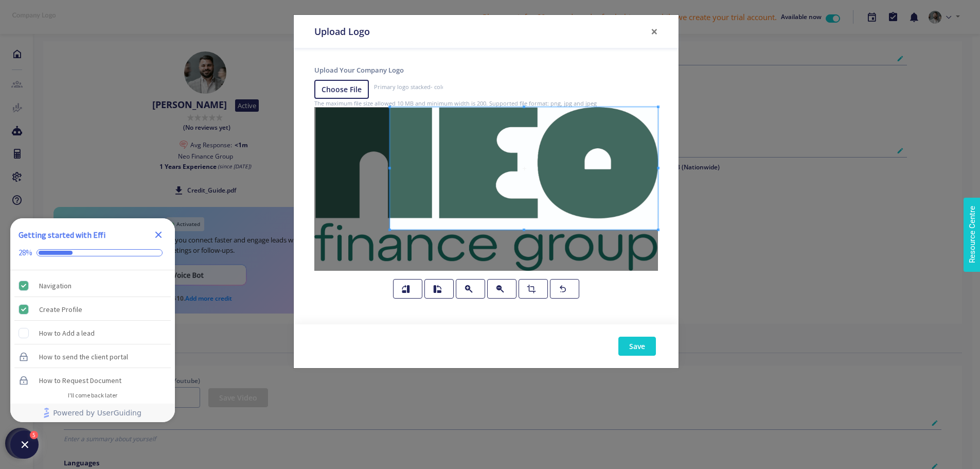
click at [670, 98] on div "Upload Your Company Logo Primary logo stacked- colour-100 (1).jpg The maximum f…" at bounding box center [486, 186] width 385 height 276
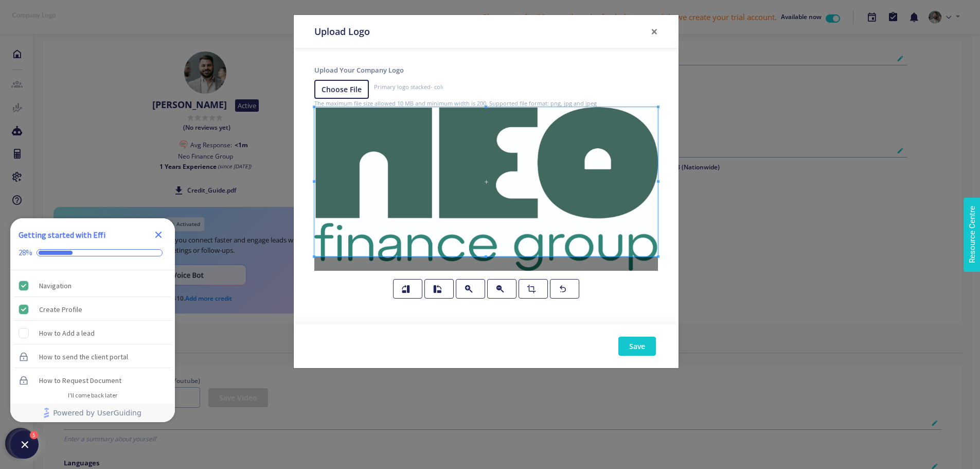
click at [310, 257] on div "Upload Your Company Logo Primary logo stacked- colour-100 (1).jpg The maximum f…" at bounding box center [486, 186] width 385 height 276
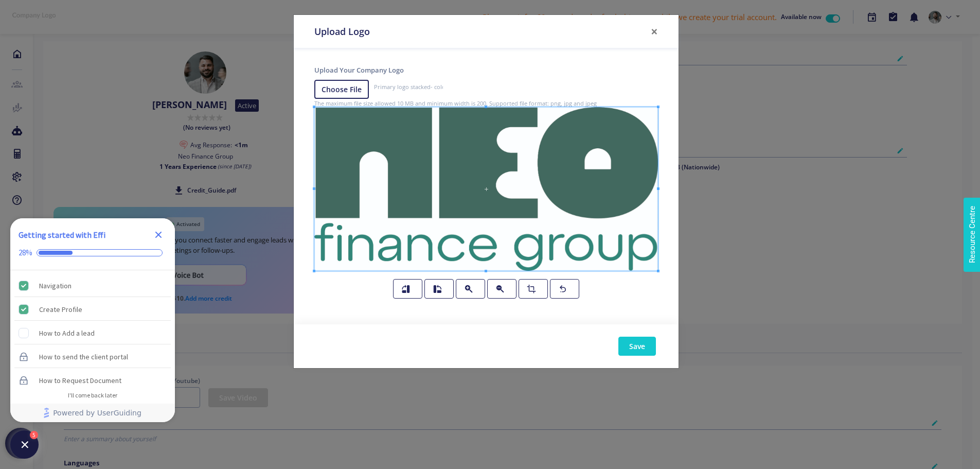
click at [482, 283] on div at bounding box center [486, 202] width 344 height 191
click at [632, 342] on button "Save" at bounding box center [638, 346] width 38 height 19
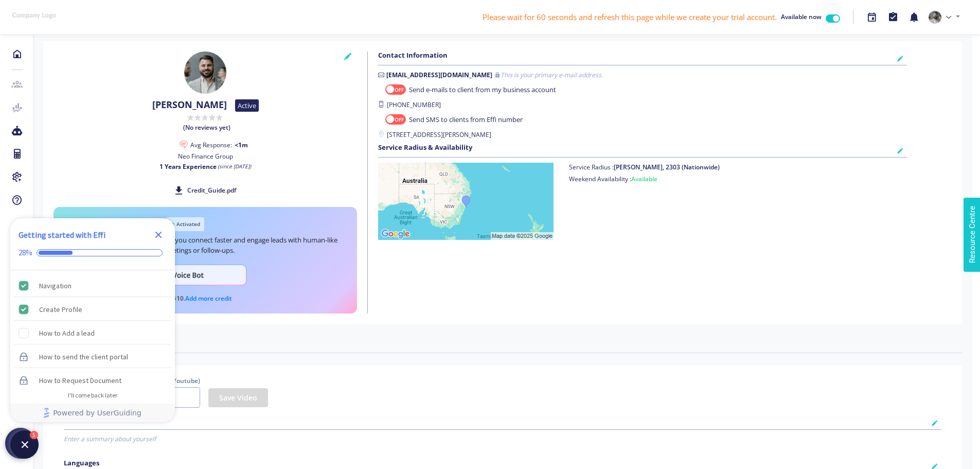
scroll to position [648, 0]
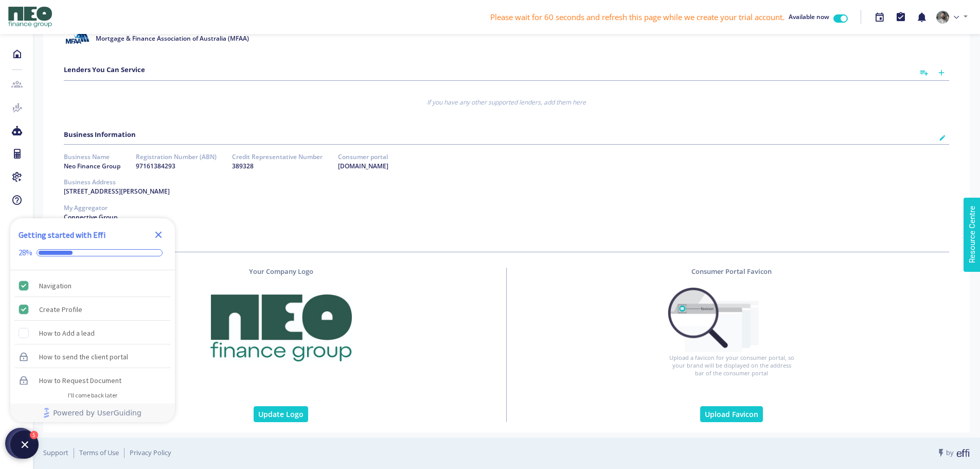
click at [594, 304] on div "Consumer Portal Favicon Upload a favicon for your consumer portal, so your bran…" at bounding box center [732, 345] width 451 height 154
click at [717, 414] on button "Upload Favicon" at bounding box center [731, 414] width 63 height 16
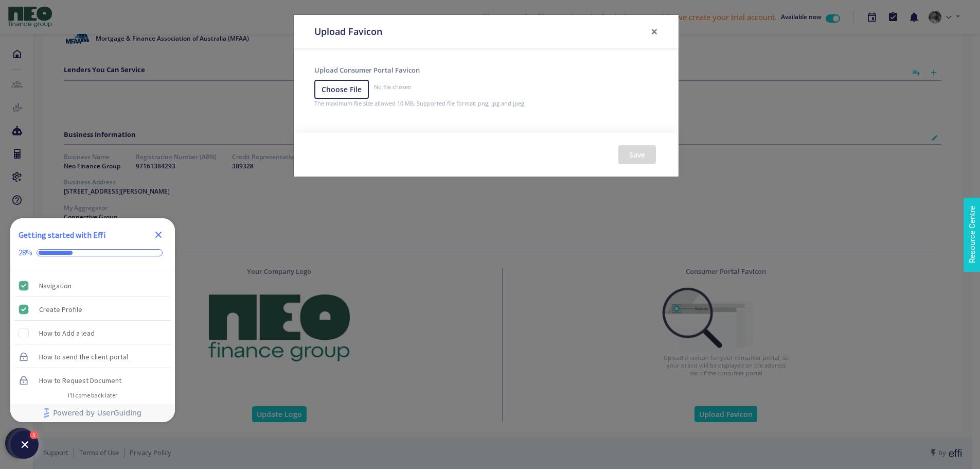
click at [345, 92] on label "No file chosen" at bounding box center [378, 90] width 129 height 20
click at [345, 92] on input "No file chosen" at bounding box center [486, 90] width 344 height 20
type input "C:\fakepath\Icon lockup- colour (2).png"
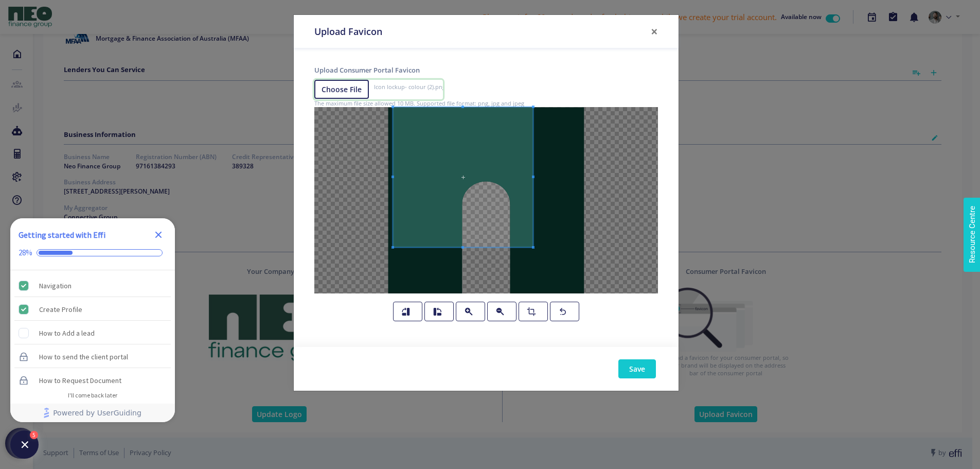
click at [209, 89] on div "Upload Favicon × Upload Consumer Portal Favicon Icon lockup- colour (2).png The…" at bounding box center [490, 234] width 980 height 469
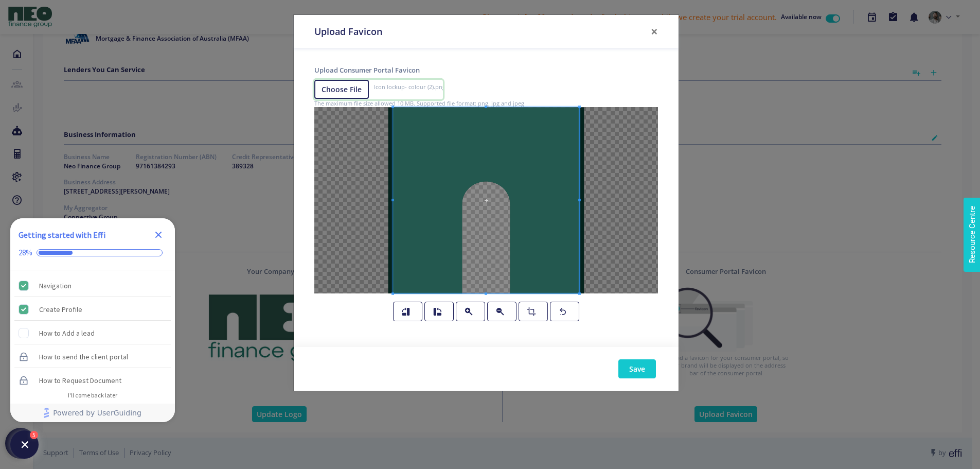
click at [597, 303] on div at bounding box center [486, 214] width 344 height 214
click at [597, 202] on div at bounding box center [486, 200] width 344 height 186
click at [594, 199] on div at bounding box center [486, 200] width 344 height 186
click at [537, 315] on button "button" at bounding box center [533, 312] width 29 height 20
click at [640, 363] on button "Save" at bounding box center [638, 368] width 38 height 19
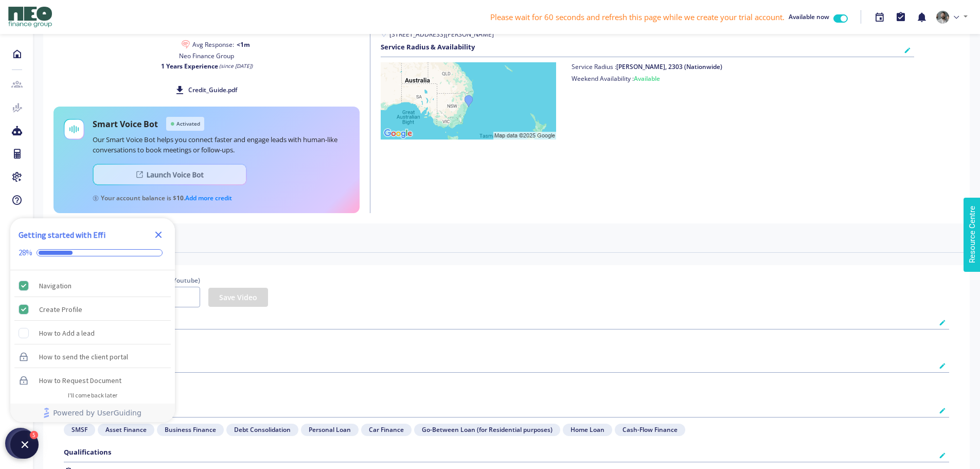
scroll to position [103, 0]
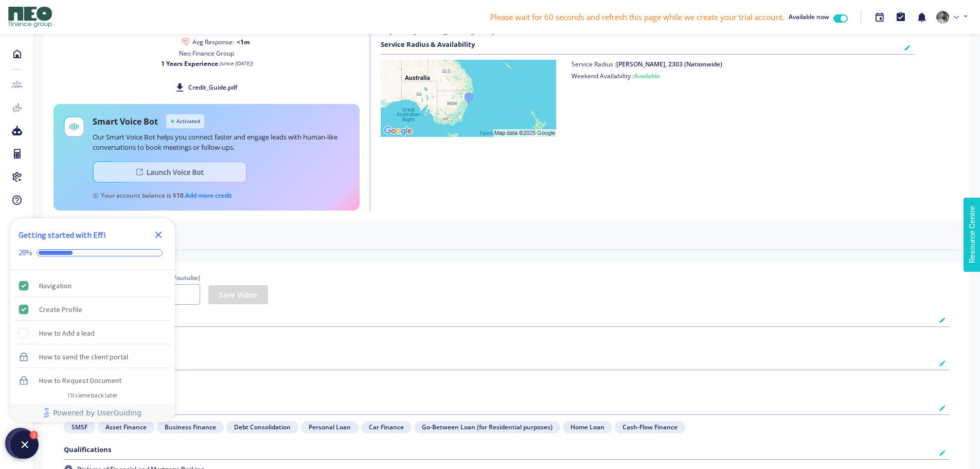
click at [201, 171] on img at bounding box center [170, 172] width 154 height 22
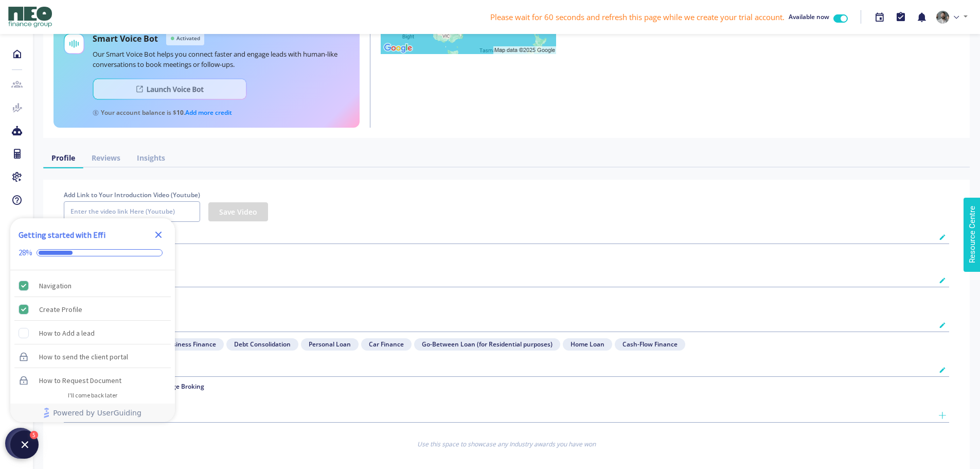
scroll to position [206, 0]
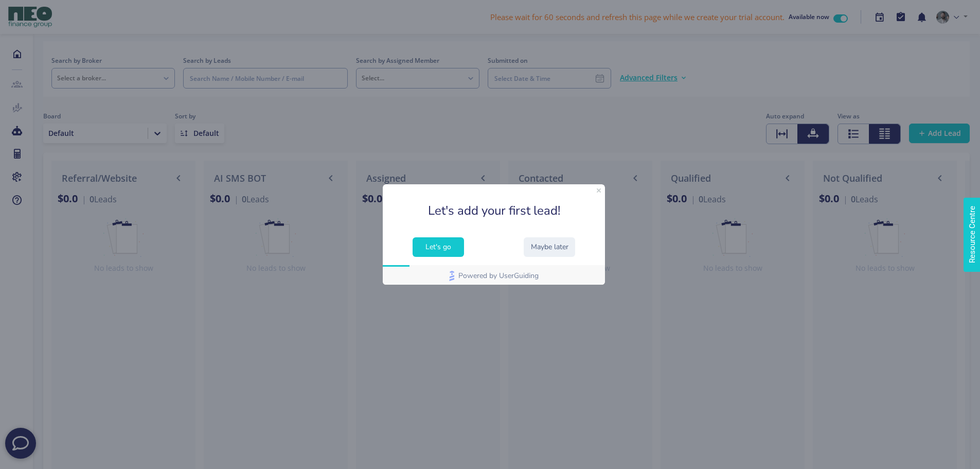
click at [453, 249] on button "Let's go" at bounding box center [438, 247] width 51 height 20
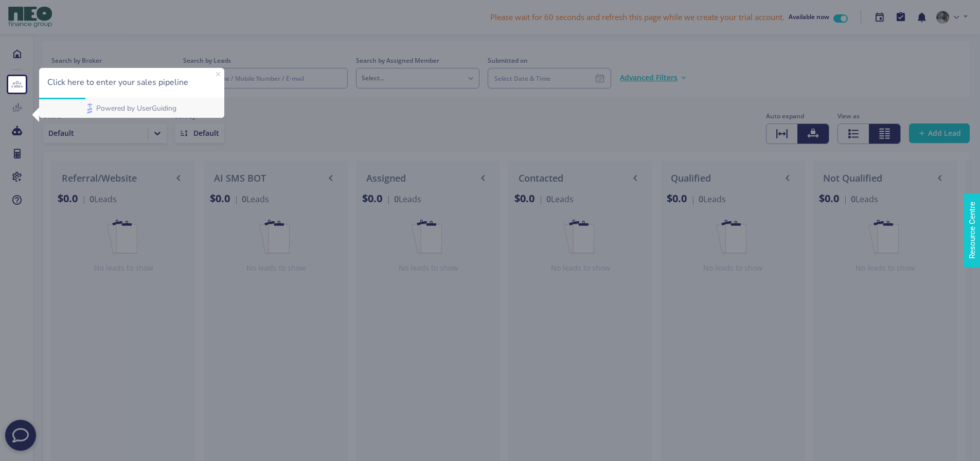
click at [220, 76] on icon "Close Preview" at bounding box center [218, 74] width 4 height 4
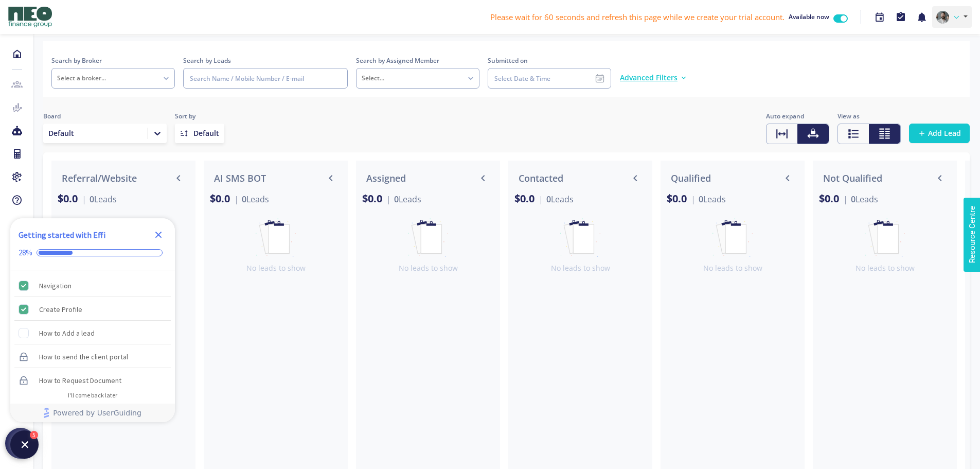
click at [954, 16] on link at bounding box center [953, 17] width 40 height 22
click at [935, 73] on link "Settings" at bounding box center [930, 70] width 81 height 15
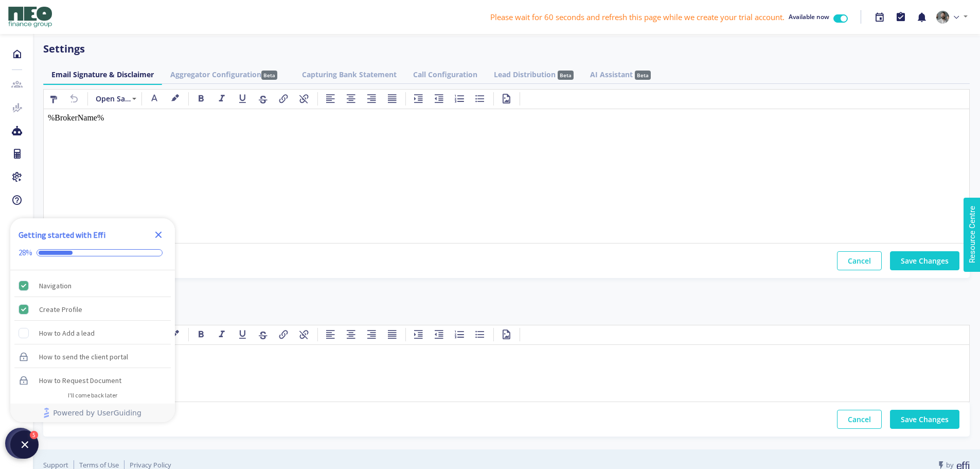
click at [215, 74] on link "Aggregator Configuration Beta" at bounding box center [228, 74] width 132 height 19
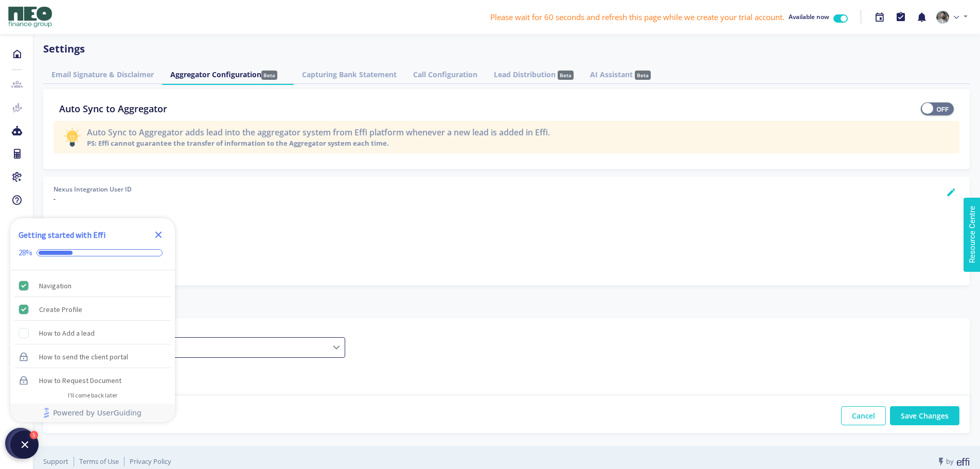
select select
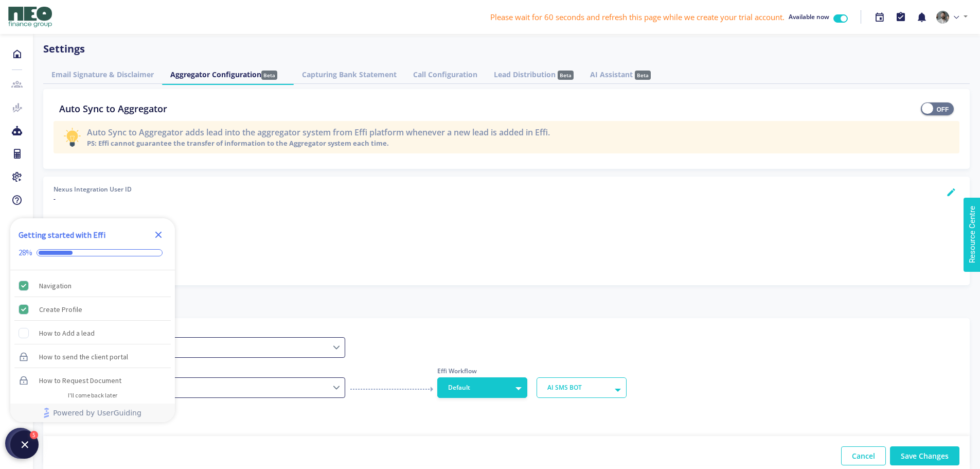
click at [529, 69] on link "Lead Distribution Beta" at bounding box center [534, 74] width 96 height 19
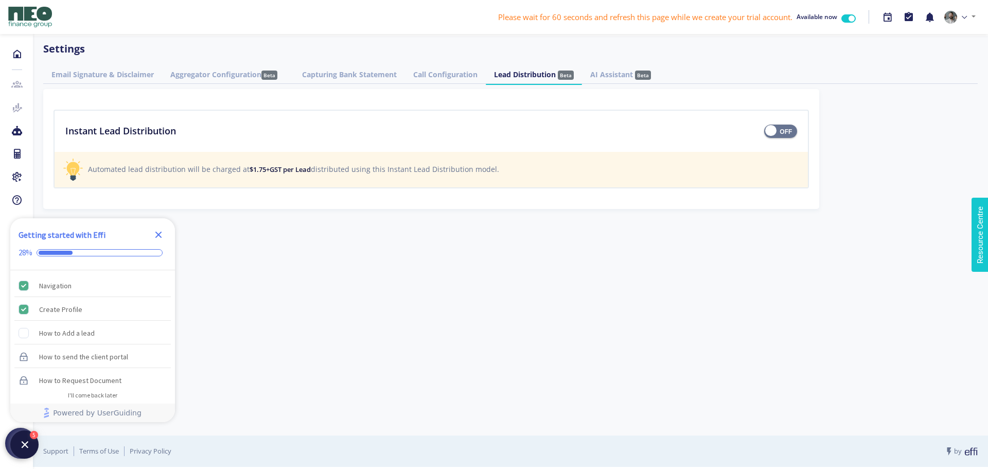
click at [452, 75] on link "Call Configuration" at bounding box center [445, 74] width 81 height 19
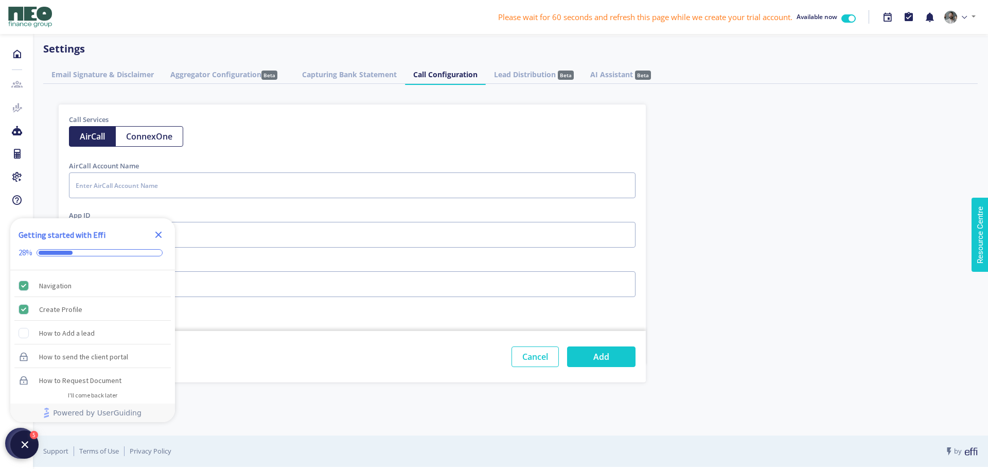
click at [540, 76] on link "Lead Distribution Beta" at bounding box center [534, 74] width 96 height 19
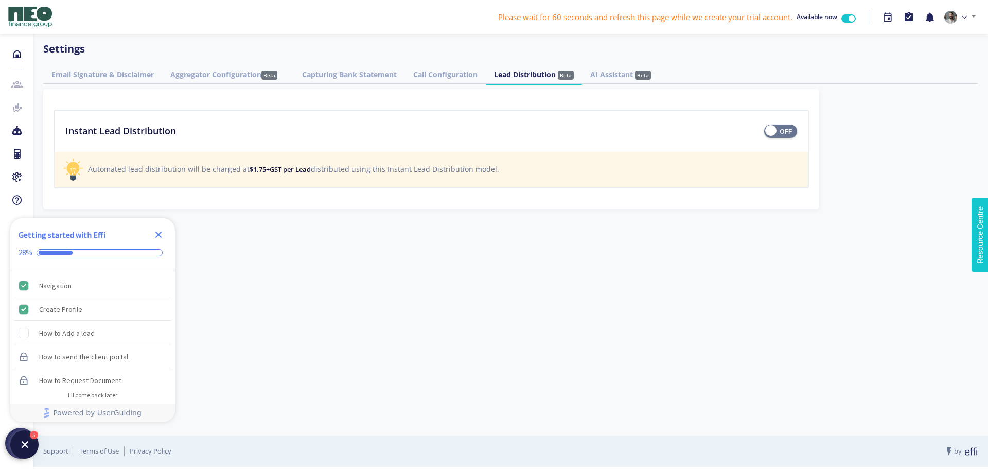
click at [221, 74] on link "Aggregator Configuration Beta" at bounding box center [228, 74] width 132 height 19
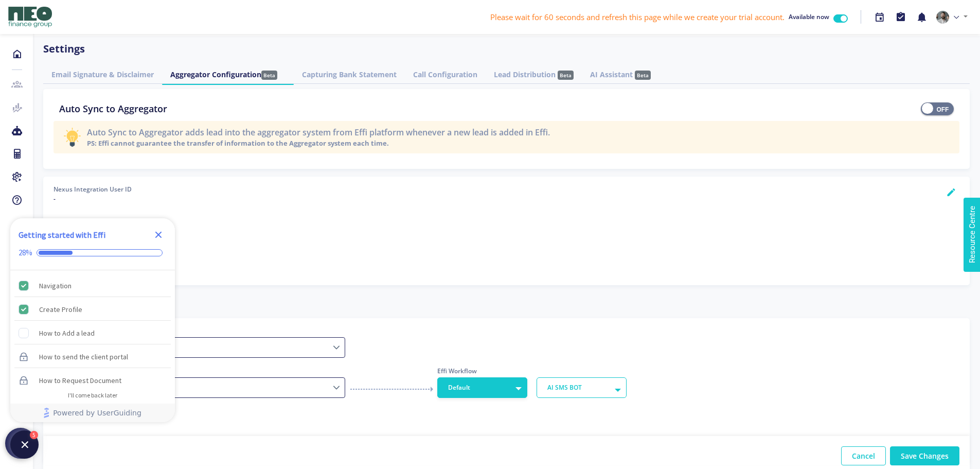
click at [158, 235] on icon "Close Checklist" at bounding box center [158, 235] width 7 height 7
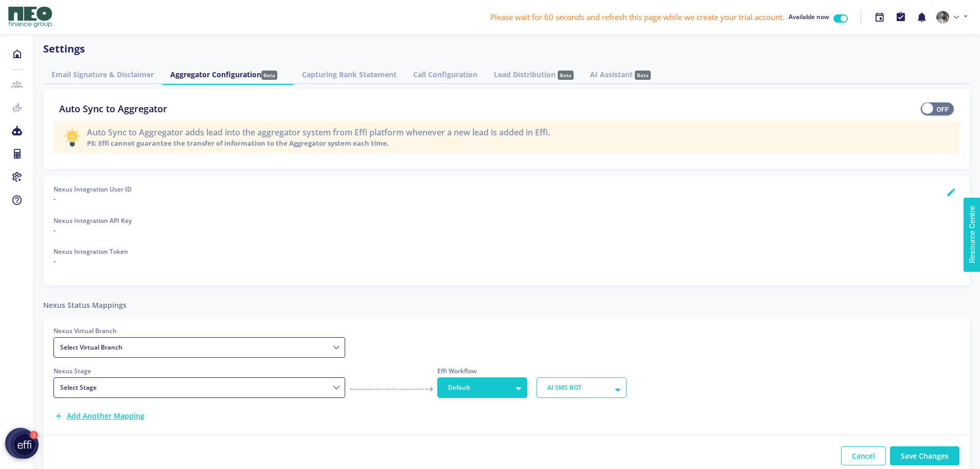
click at [127, 71] on link "Email Signature & Disclaimer" at bounding box center [102, 74] width 119 height 19
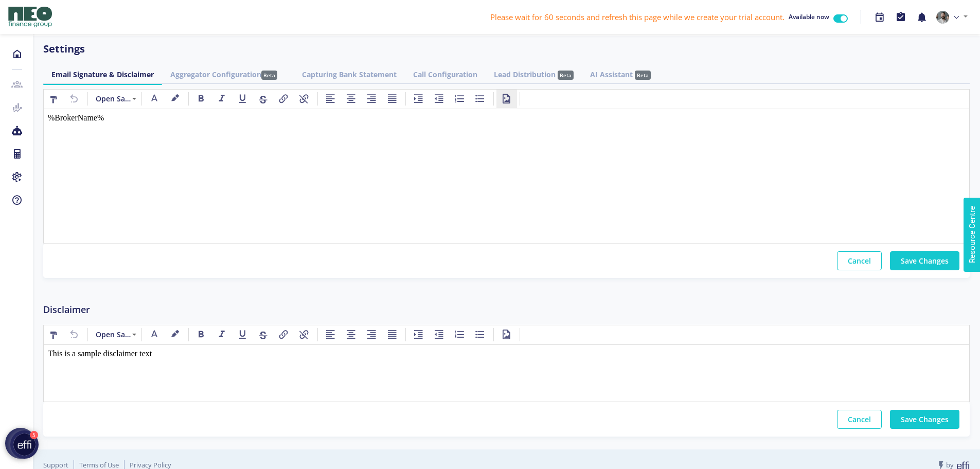
click at [503, 96] on icon at bounding box center [507, 99] width 8 height 8
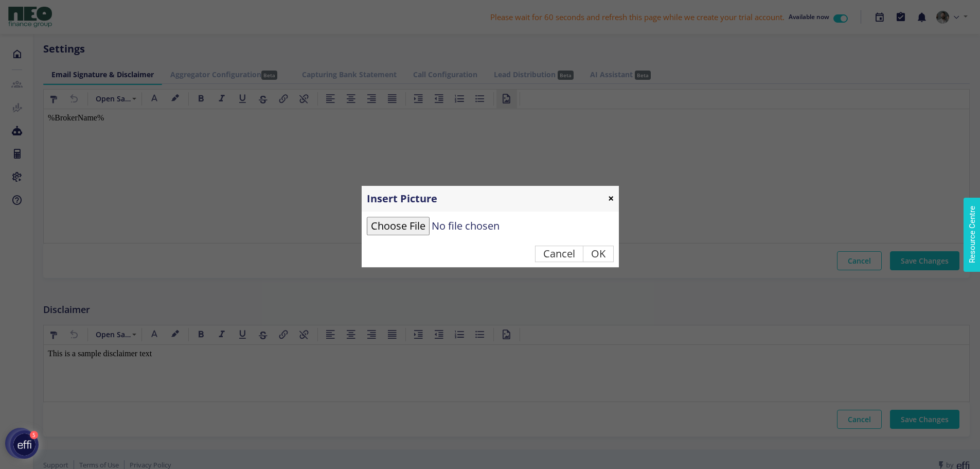
click at [407, 225] on input "file" at bounding box center [463, 226] width 192 height 19
type input "C:\fakepath\Evan Email Signature.png"
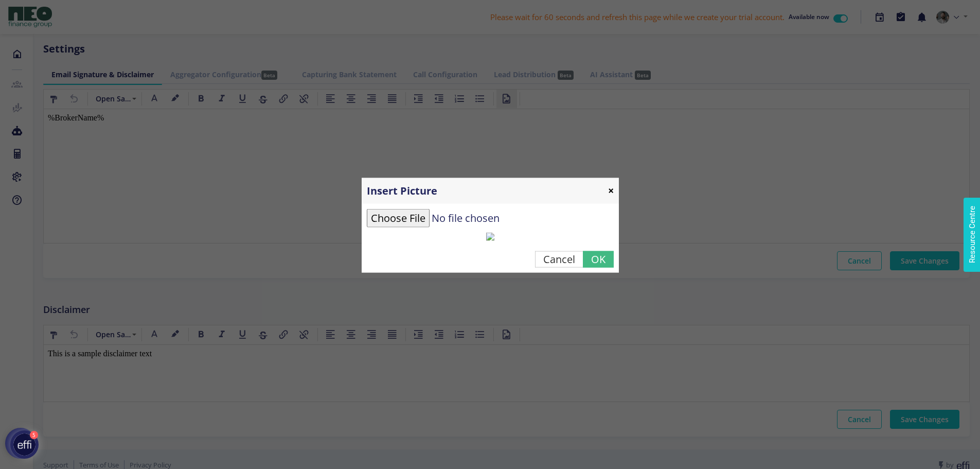
click at [592, 267] on button "OK" at bounding box center [598, 259] width 31 height 16
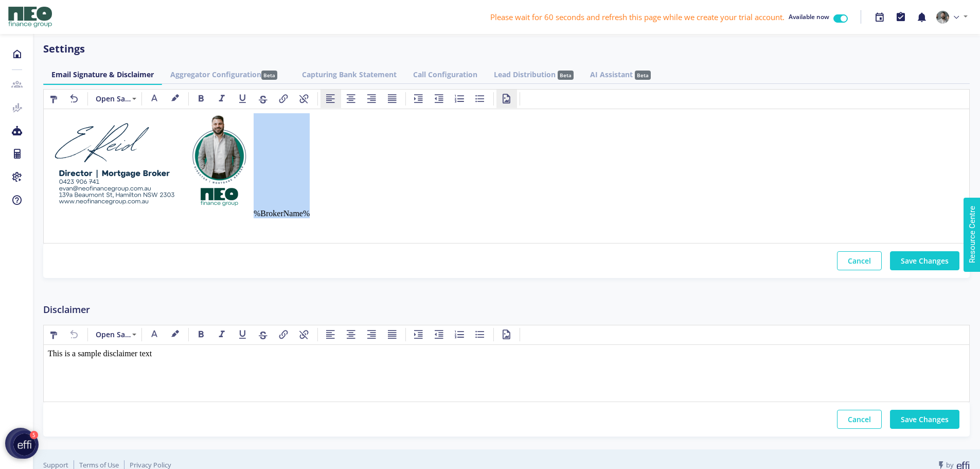
drag, startPoint x: 321, startPoint y: 218, endPoint x: 253, endPoint y: 216, distance: 68.5
click at [253, 216] on body "%BrokerName%" at bounding box center [507, 176] width 918 height 126
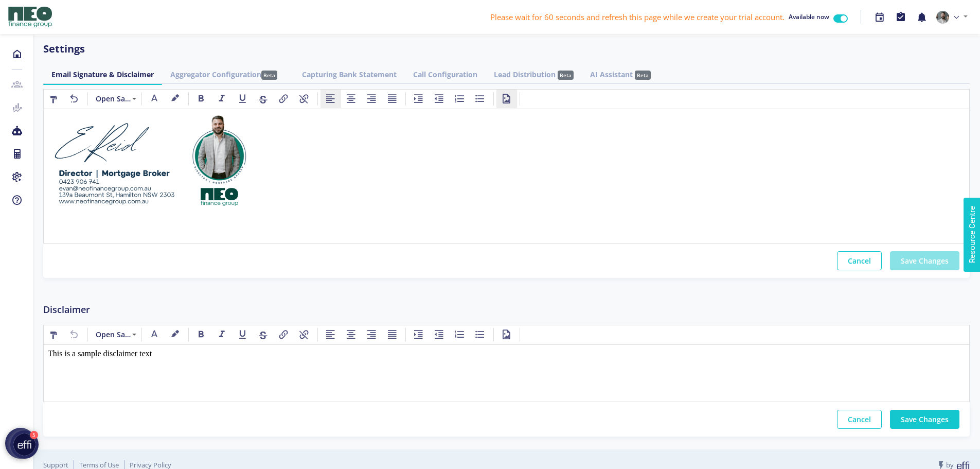
click at [935, 257] on button "Save Changes" at bounding box center [924, 260] width 69 height 19
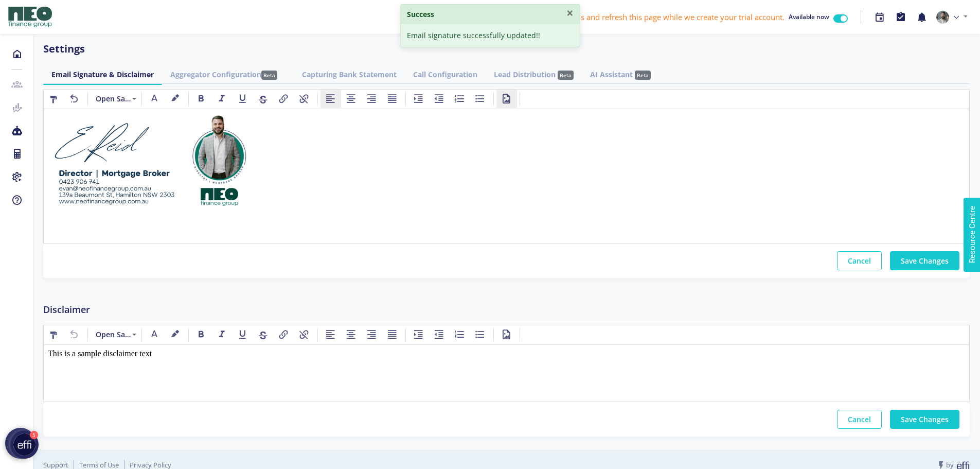
click at [617, 297] on div "Open Sans Open Sans sans-serif Courier New ok ok Add link OK Insert Picture × C…" at bounding box center [506, 262] width 927 height 347
click at [61, 166] on img at bounding box center [151, 164] width 206 height 103
click at [44, 167] on html at bounding box center [507, 176] width 926 height 134
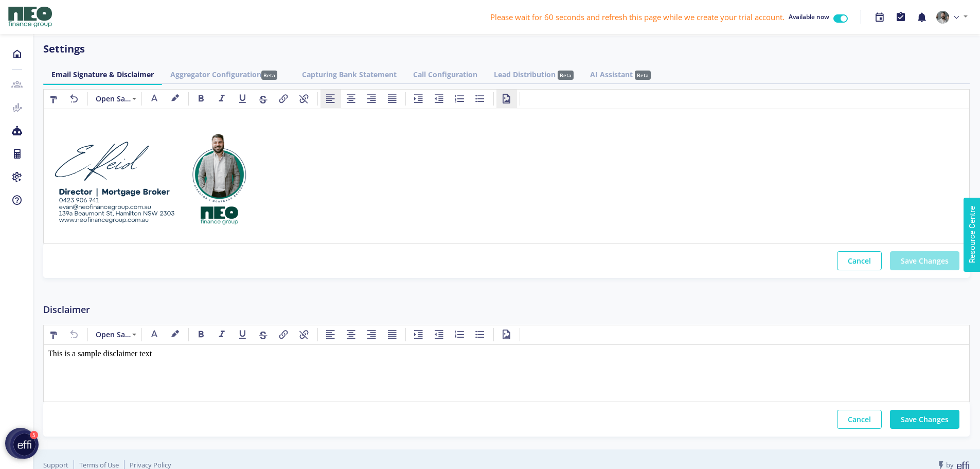
click at [928, 262] on button "Save Changes" at bounding box center [924, 260] width 69 height 19
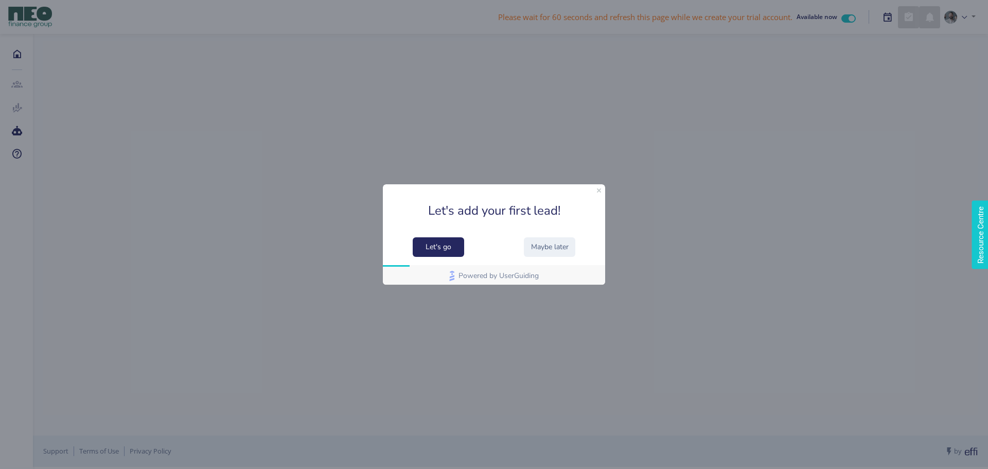
click at [949, 18] on div at bounding box center [494, 234] width 988 height 469
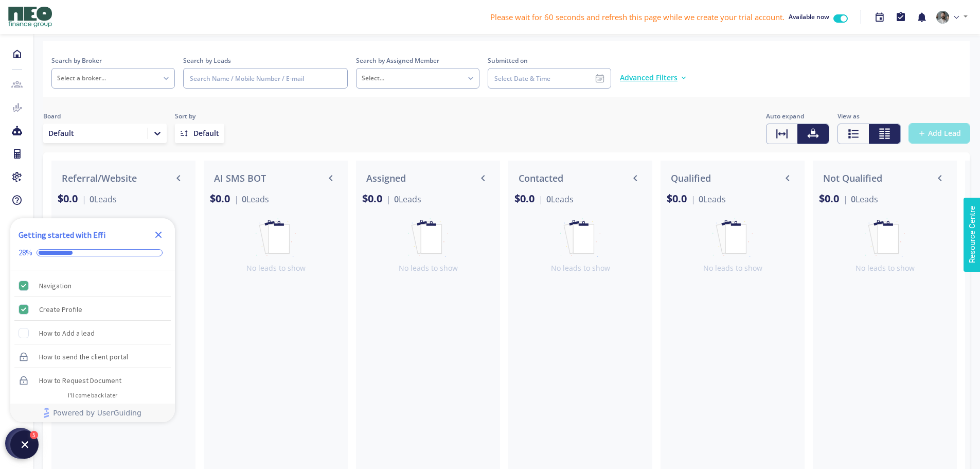
click at [945, 132] on span "Add Lead" at bounding box center [944, 133] width 33 height 10
